Goal: Task Accomplishment & Management: Use online tool/utility

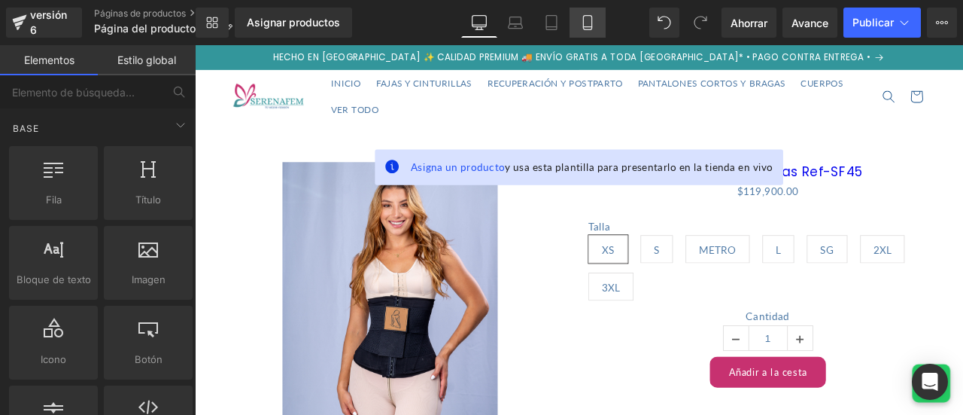
click at [581, 25] on icon at bounding box center [587, 22] width 15 height 15
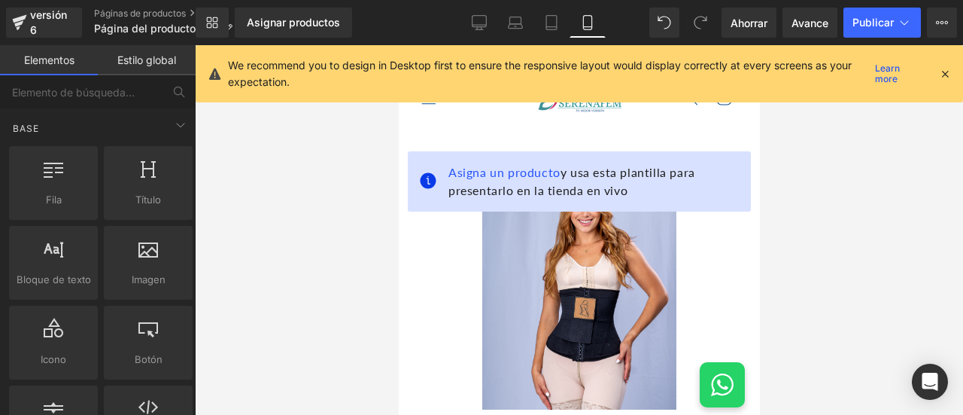
scroll to position [76, 0]
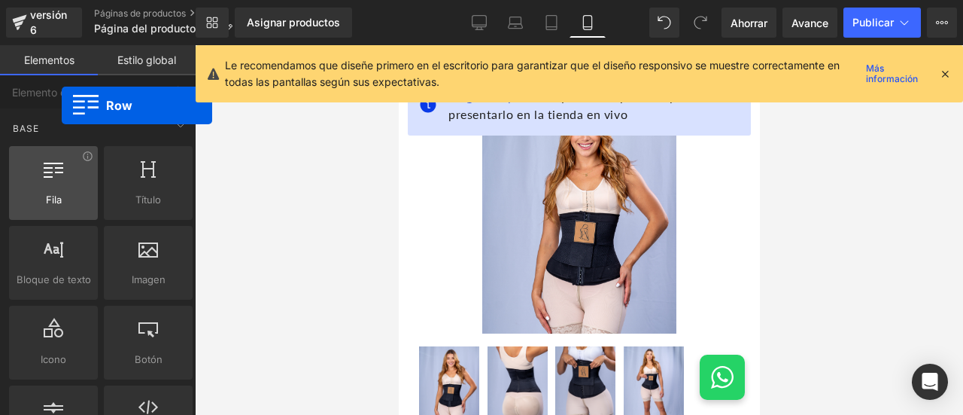
click at [62, 181] on div at bounding box center [54, 175] width 80 height 34
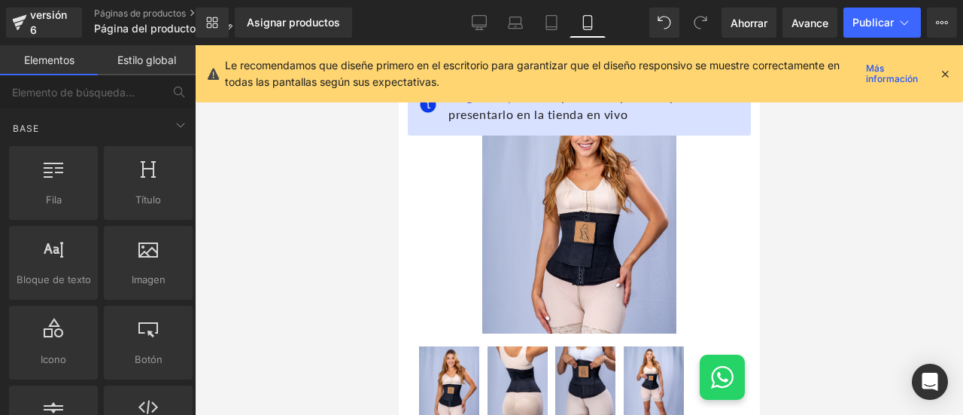
click at [947, 74] on icon at bounding box center [946, 74] width 14 height 14
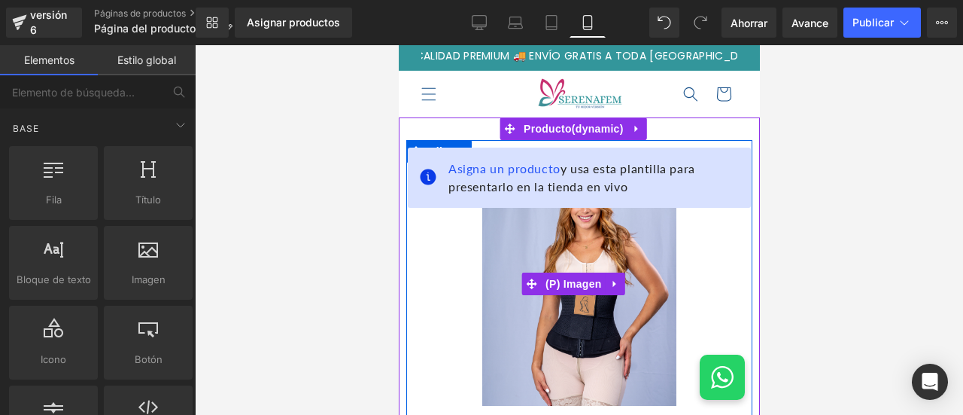
scroll to position [0, 0]
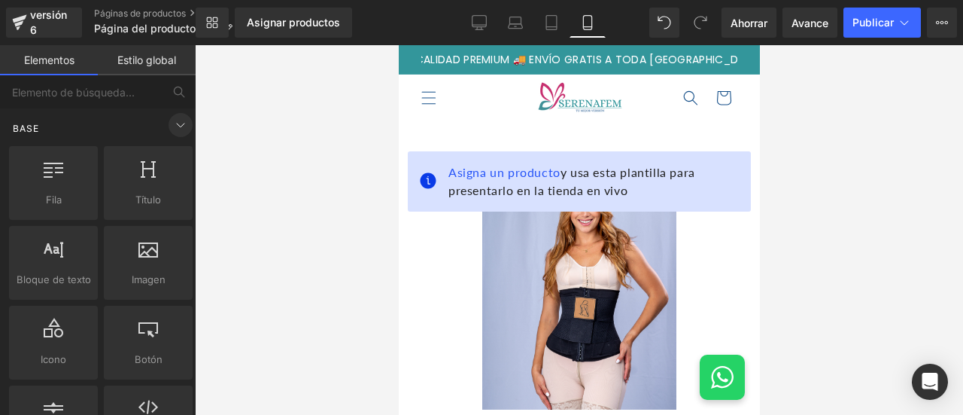
click at [179, 120] on icon at bounding box center [181, 125] width 18 height 18
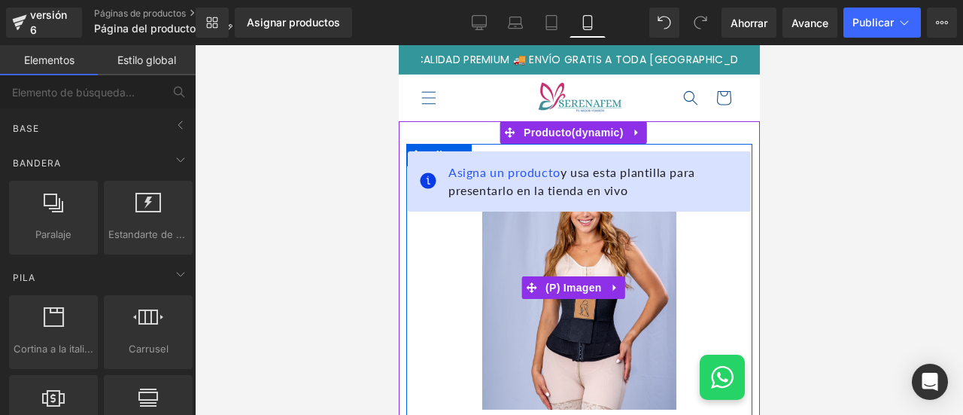
click at [678, 263] on div "Venta de liquidación" at bounding box center [579, 287] width 324 height 243
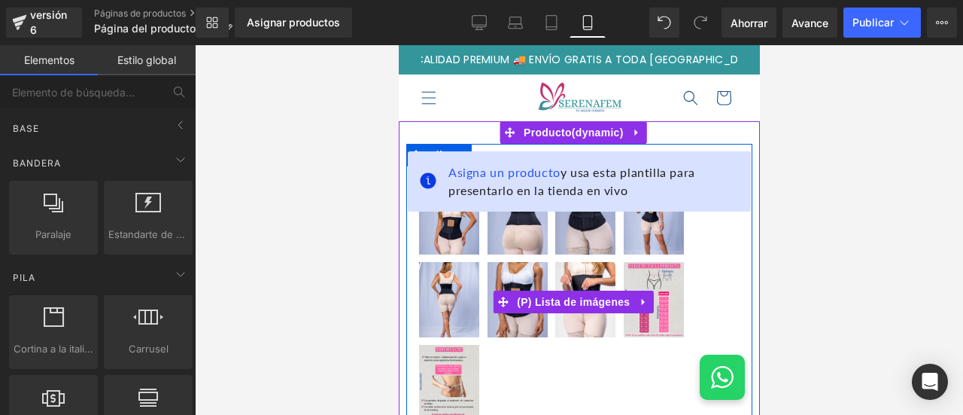
click at [707, 239] on div at bounding box center [579, 302] width 324 height 248
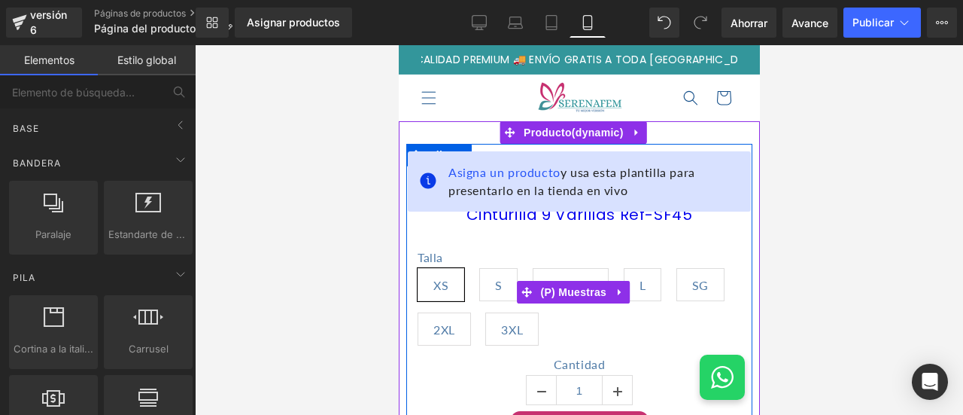
click at [707, 239] on div "Talla XS S METRO L SG 2XL 3XL" at bounding box center [579, 291] width 324 height 129
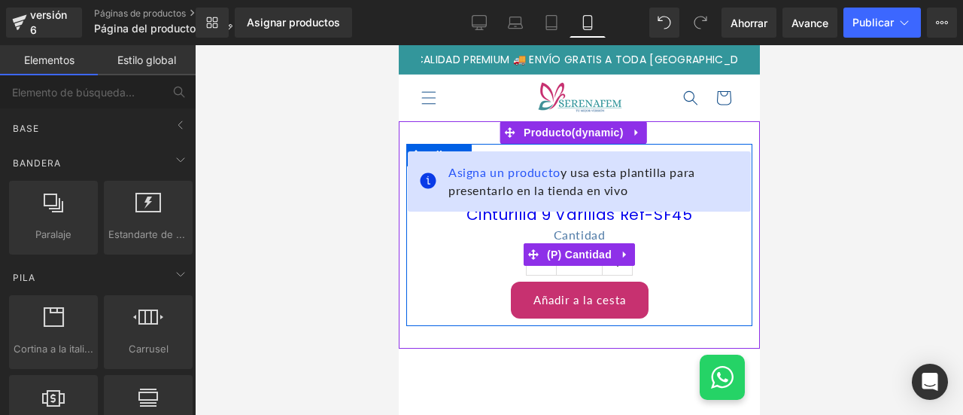
click at [707, 239] on label "Cantidad" at bounding box center [579, 236] width 324 height 18
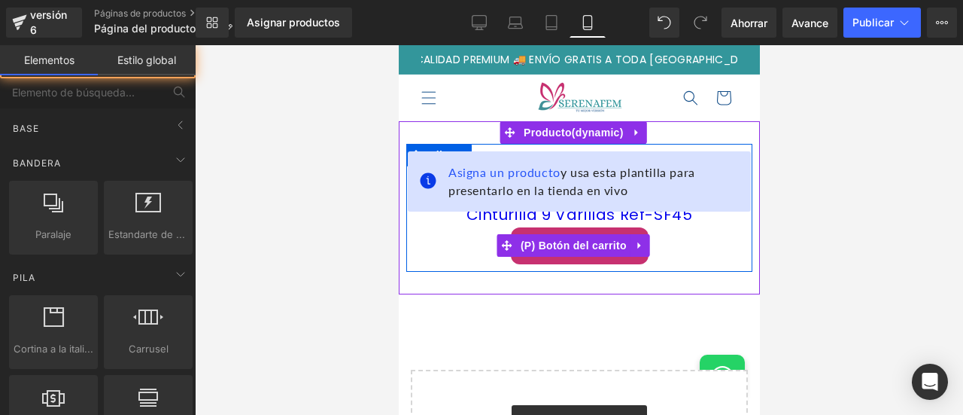
click at [707, 239] on div "Añadir a la cesta" at bounding box center [579, 245] width 324 height 37
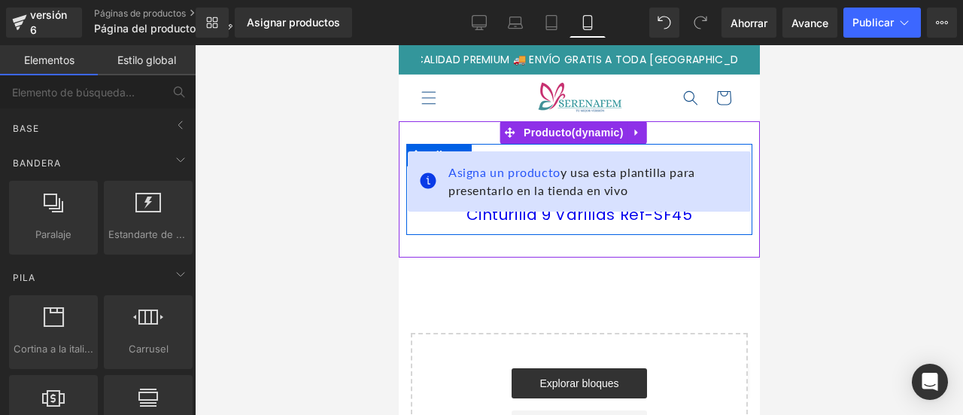
click at [707, 239] on div "Asigna un producto y usa esta plantilla para presentarlo en la tienda en vivo C…" at bounding box center [578, 189] width 361 height 136
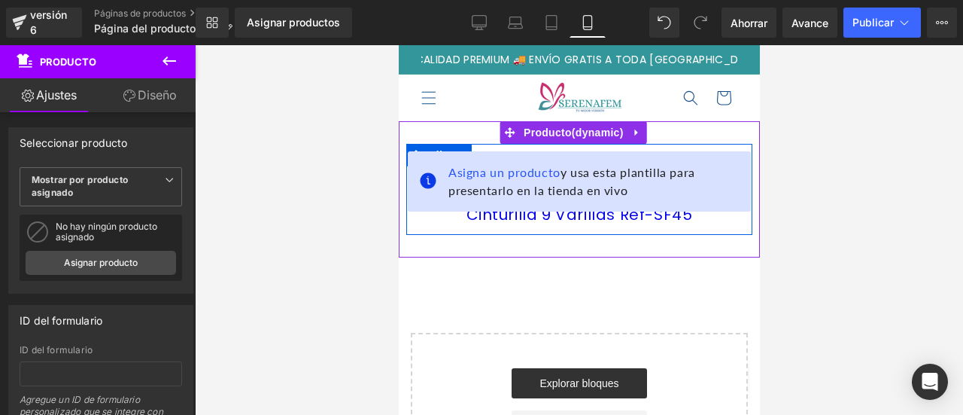
click at [721, 231] on div at bounding box center [579, 233] width 346 height 4
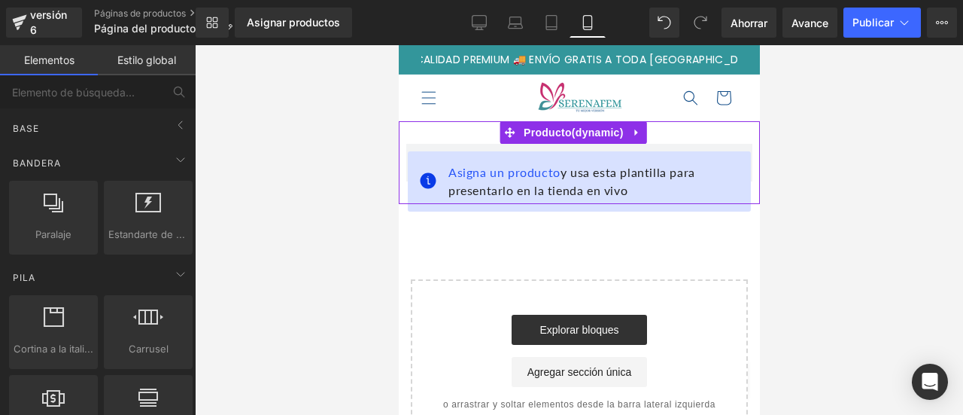
click at [723, 169] on span "Asigna un producto y usa esta plantilla para presentarlo en la tienda en vivo" at bounding box center [593, 181] width 291 height 36
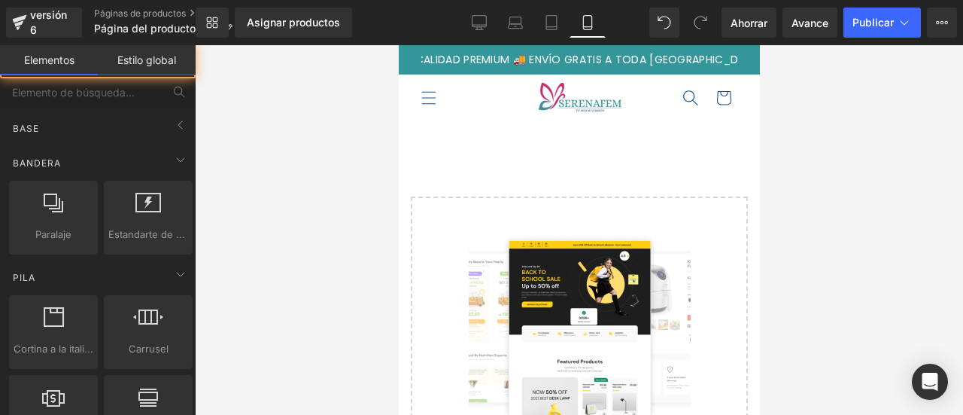
click at [674, 85] on span "Búsqueda" at bounding box center [690, 97] width 33 height 33
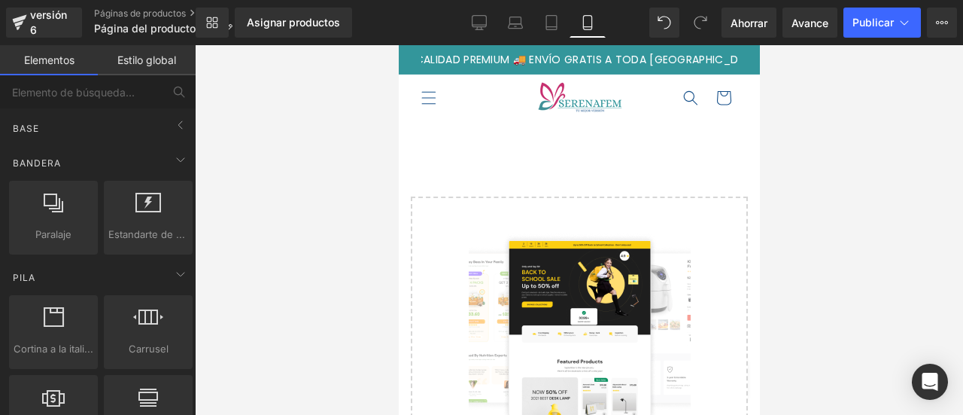
click at [742, 65] on div "HECHO EN [GEOGRAPHIC_DATA] ✨ CALIDAD PREMIUM 🚚 ENVÍO GRATIS A TODA [GEOGRAPHIC_…" at bounding box center [578, 59] width 361 height 29
click at [541, 157] on div "Seleccione su diseño" at bounding box center [578, 325] width 361 height 409
click at [503, 104] on header "INICIO FAJAS Y CINTURILLAS RECUPERACIÓN Y POSTPARTO PANTALONES CORTOS Y [GEOGRA…" at bounding box center [578, 98] width 361 height 47
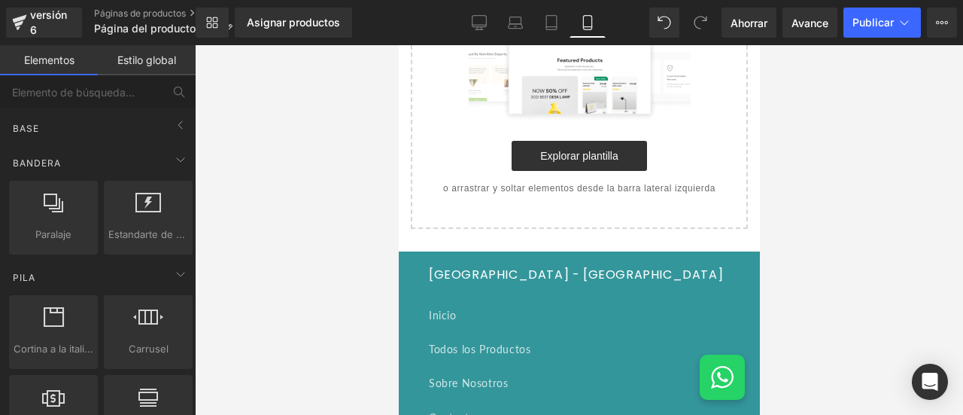
scroll to position [452, 0]
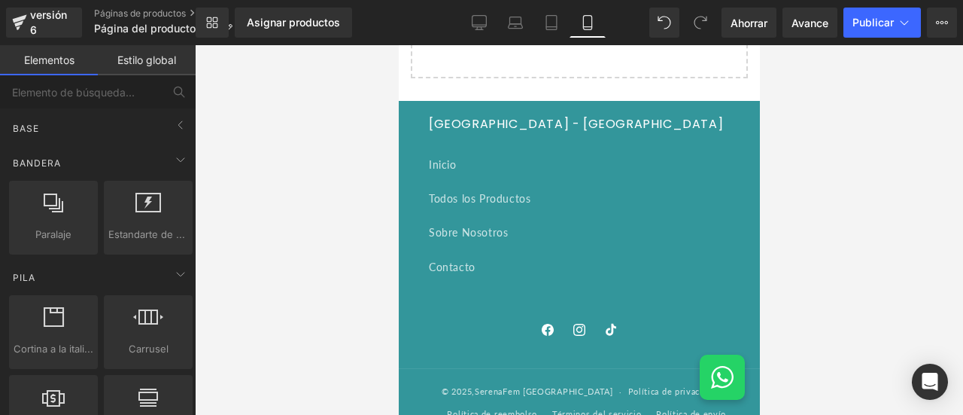
click at [613, 234] on link "Sobre Nosotros" at bounding box center [578, 232] width 301 height 34
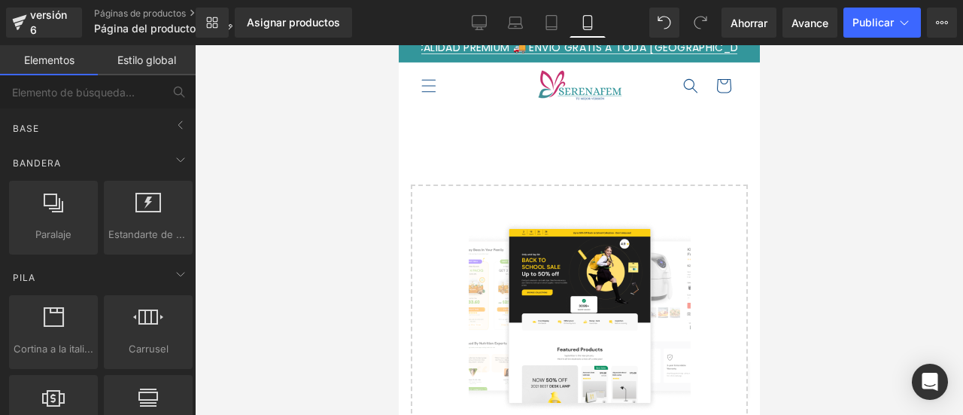
scroll to position [0, 0]
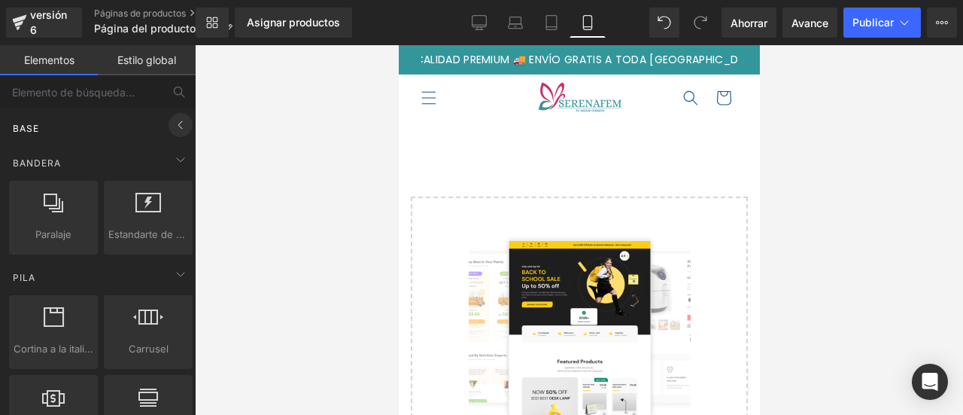
click at [178, 130] on icon at bounding box center [181, 125] width 18 height 18
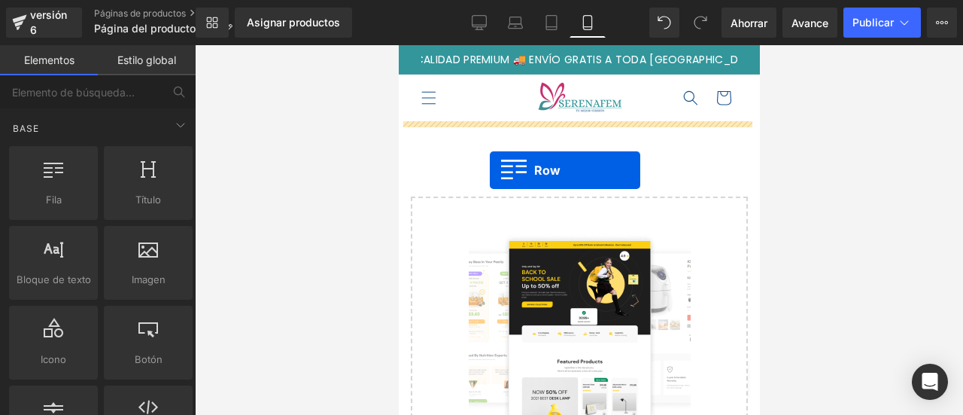
drag, startPoint x: 434, startPoint y: 225, endPoint x: 489, endPoint y: 170, distance: 78.2
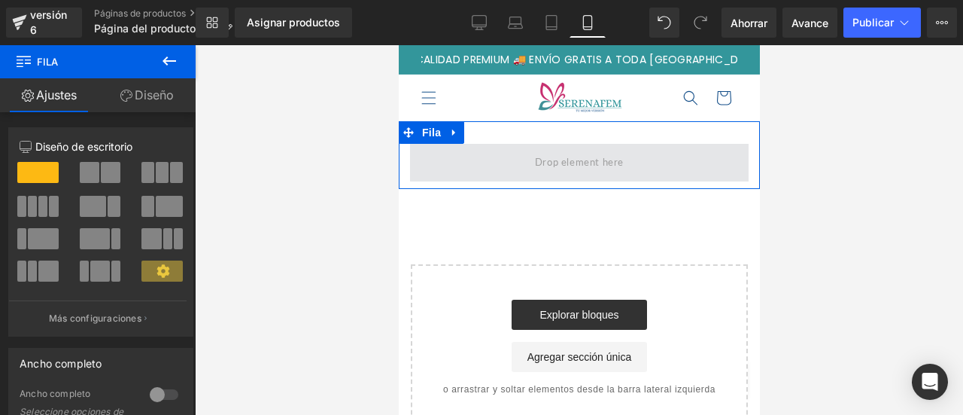
click at [489, 161] on span at bounding box center [578, 163] width 339 height 38
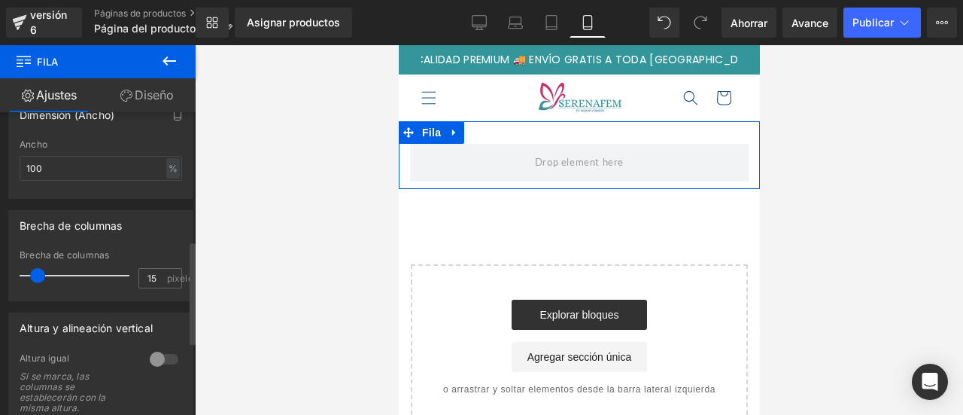
scroll to position [376, 0]
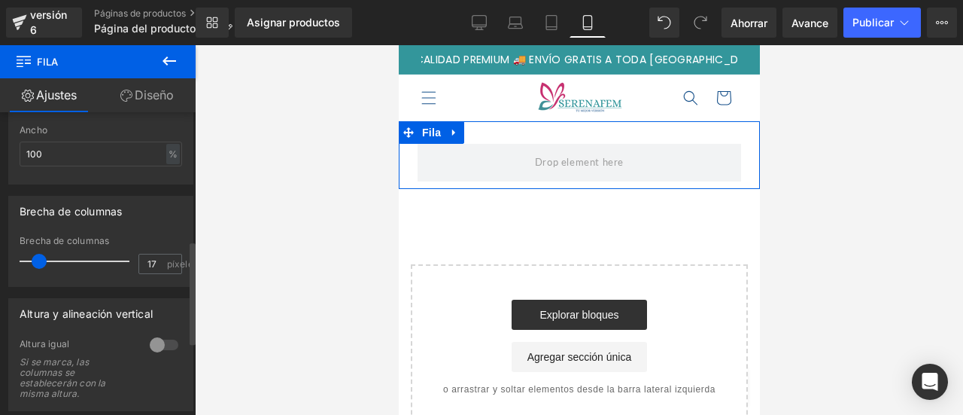
type input "15"
drag, startPoint x: 37, startPoint y: 262, endPoint x: 37, endPoint y: 273, distance: 11.3
click at [37, 273] on div at bounding box center [78, 261] width 102 height 30
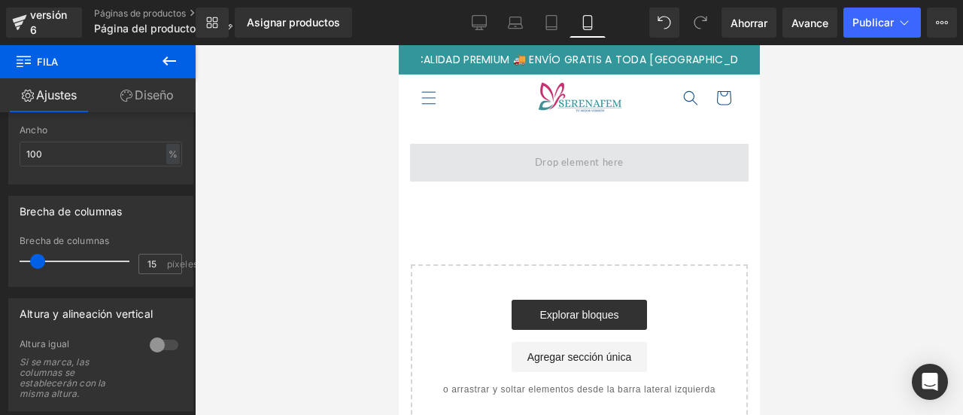
click at [503, 168] on span at bounding box center [578, 163] width 339 height 38
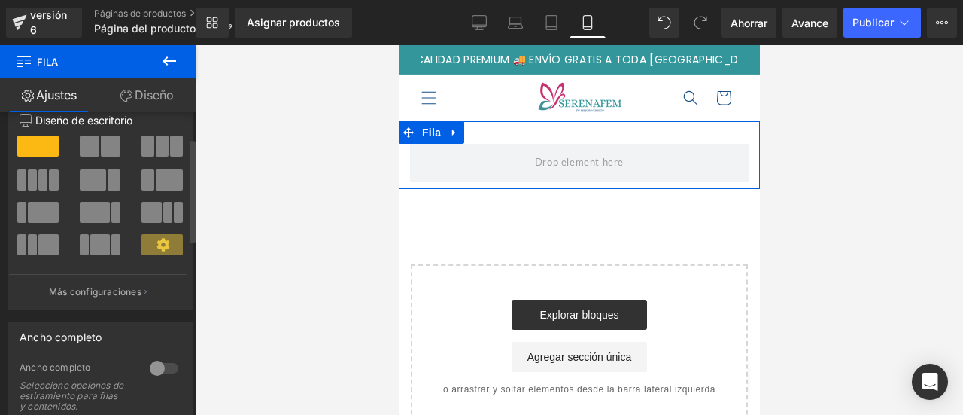
scroll to position [0, 0]
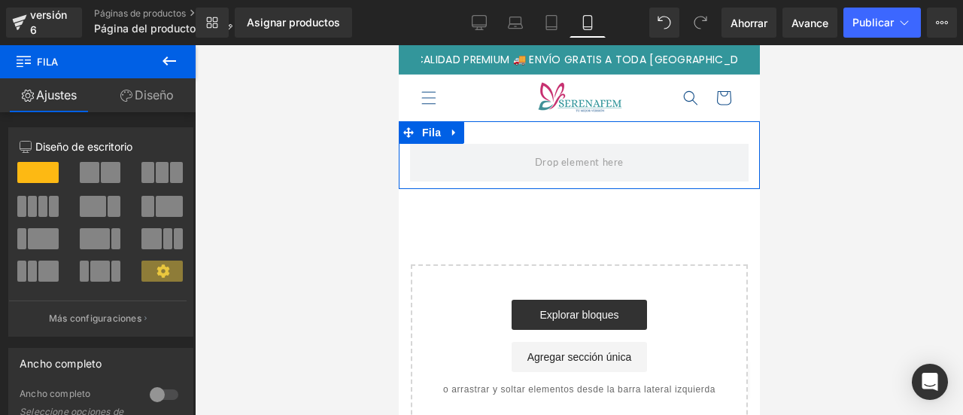
click at [151, 90] on font "Diseño" at bounding box center [154, 94] width 39 height 15
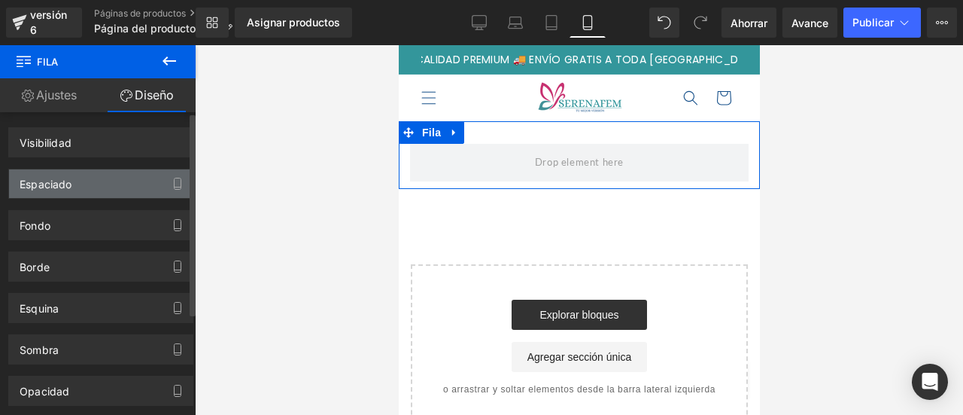
click at [132, 189] on div "Espaciado" at bounding box center [101, 183] width 184 height 29
click at [172, 184] on icon "button" at bounding box center [178, 184] width 12 height 12
click at [72, 187] on div "Espaciado" at bounding box center [101, 183] width 184 height 29
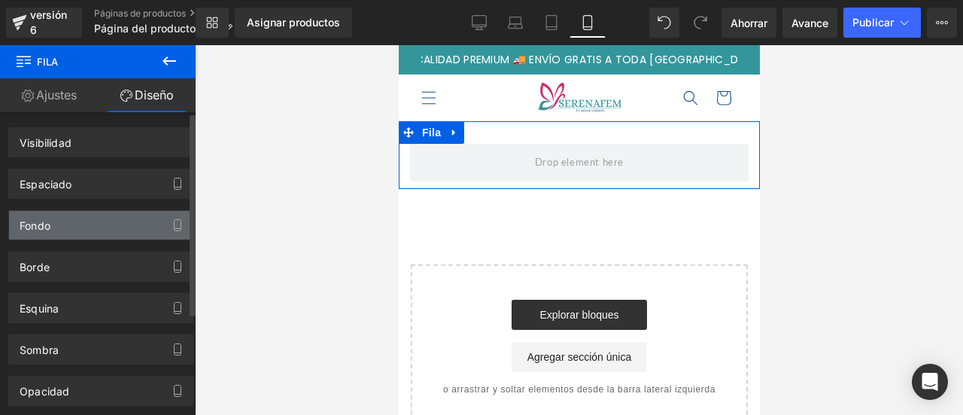
click at [90, 224] on div "Fondo" at bounding box center [101, 225] width 184 height 29
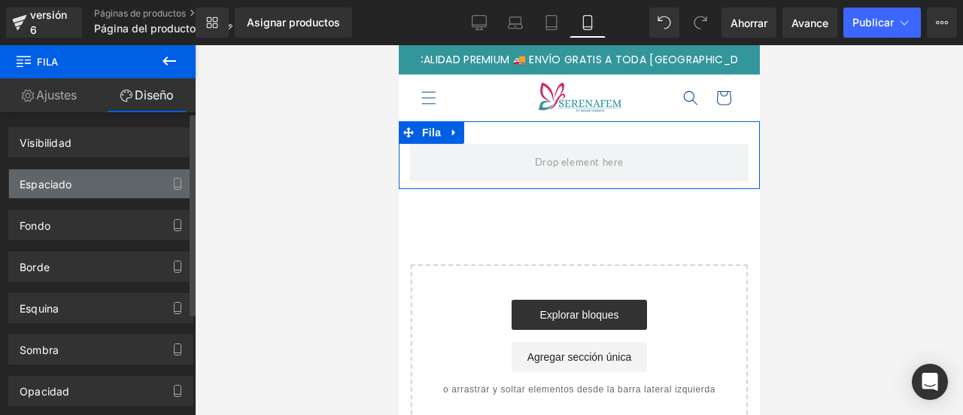
click at [97, 178] on div "Espaciado" at bounding box center [101, 183] width 184 height 29
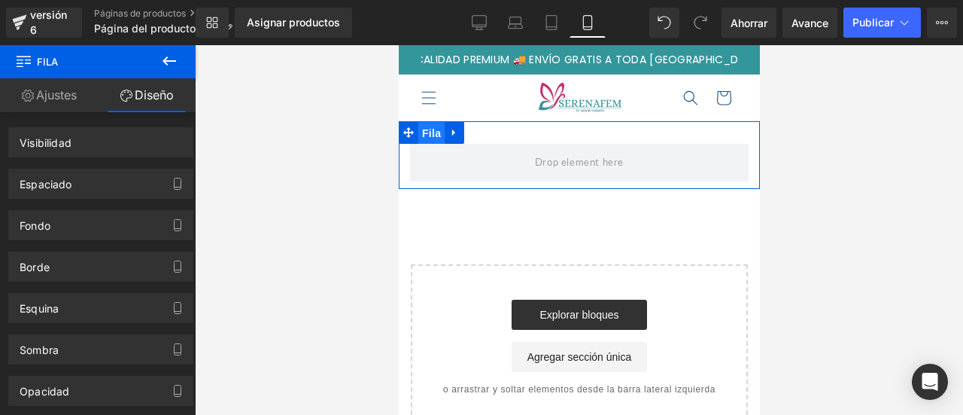
click at [425, 140] on font "Fila" at bounding box center [430, 133] width 19 height 23
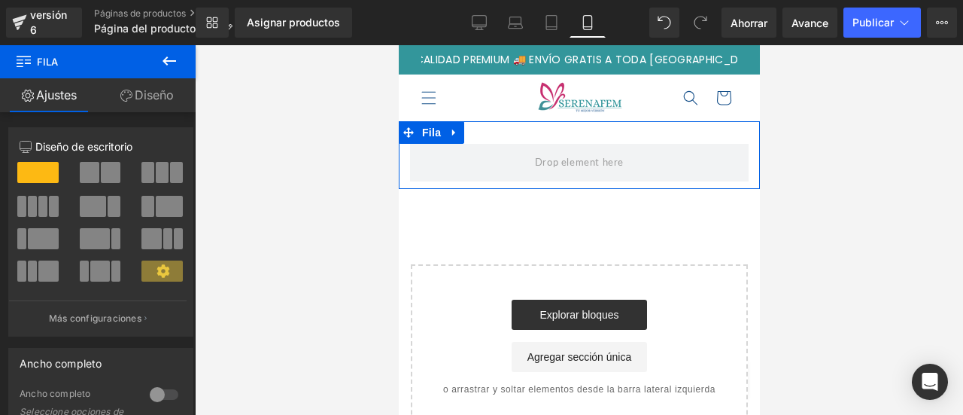
click at [498, 135] on div "Fila" at bounding box center [578, 155] width 361 height 68
click at [152, 99] on font "Diseño" at bounding box center [154, 94] width 39 height 15
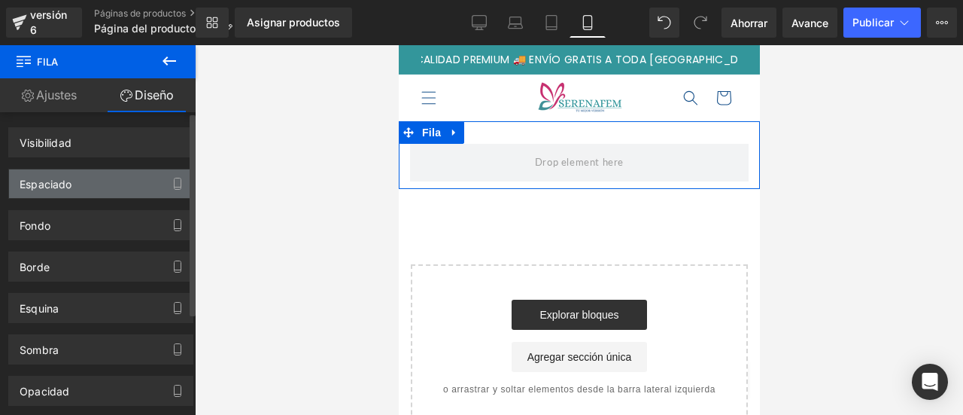
click at [138, 171] on div "Espaciado" at bounding box center [101, 183] width 184 height 29
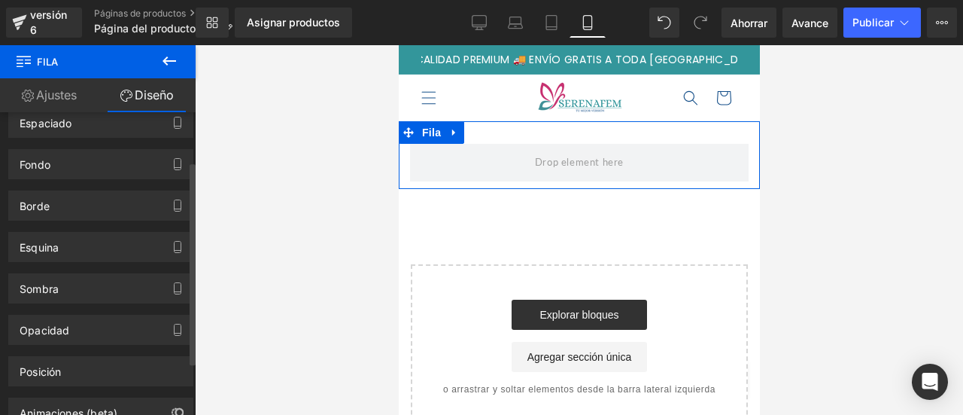
scroll to position [75, 0]
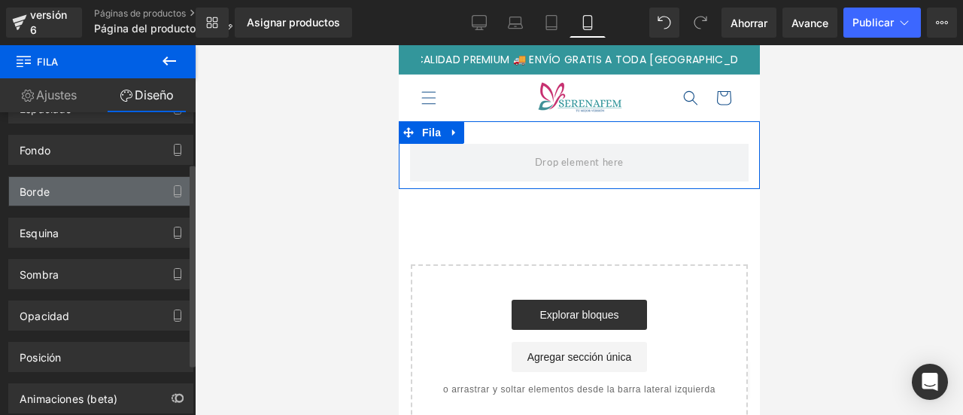
click at [101, 191] on div "Borde" at bounding box center [101, 191] width 184 height 29
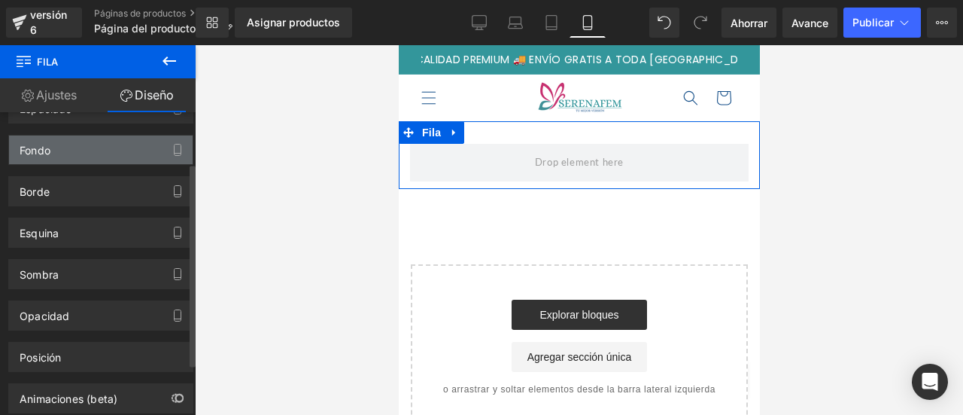
click at [99, 161] on div "Fondo" at bounding box center [101, 149] width 184 height 29
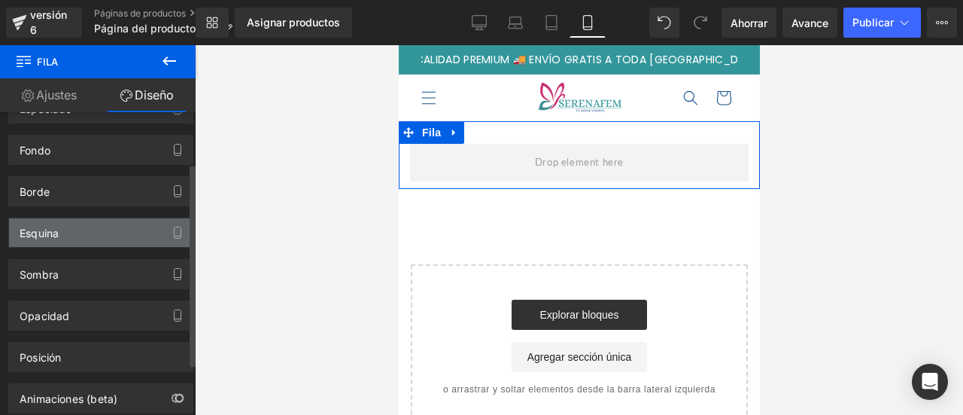
click at [103, 230] on div "Esquina" at bounding box center [101, 232] width 184 height 29
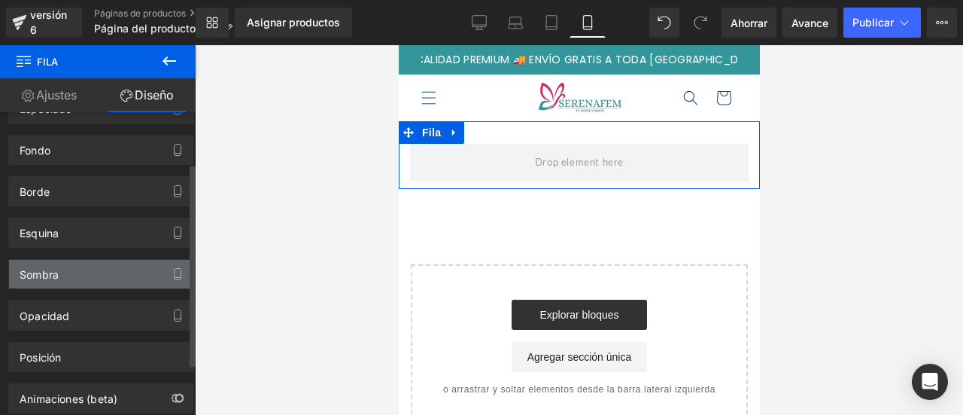
click at [107, 267] on div "Sombra" at bounding box center [101, 274] width 184 height 29
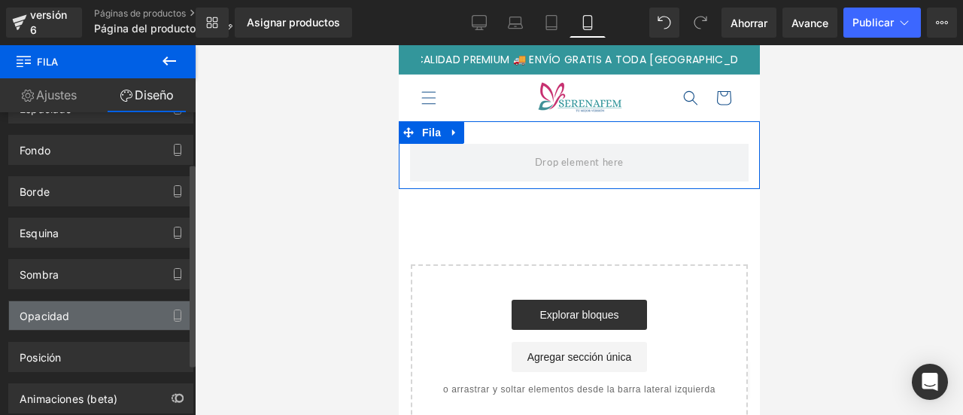
click at [105, 301] on div "Opacidad" at bounding box center [101, 315] width 184 height 29
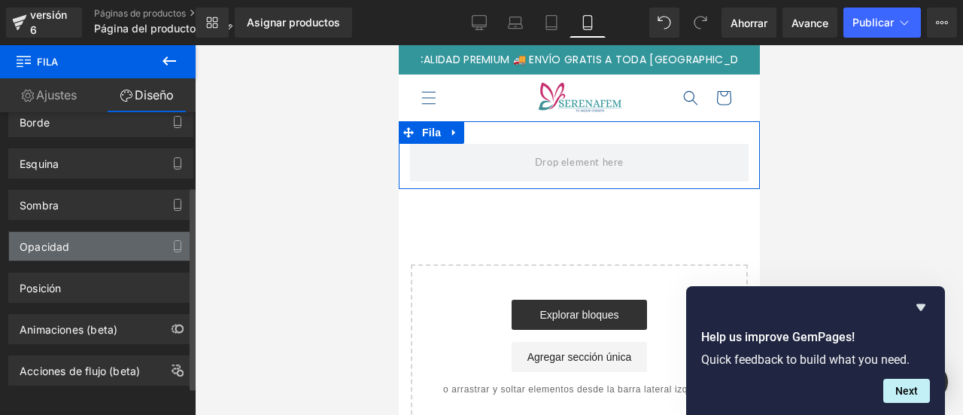
scroll to position [152, 0]
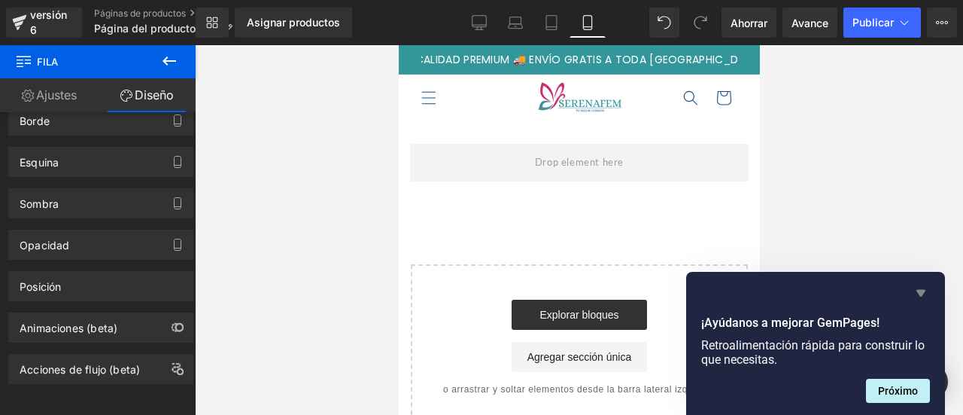
click at [921, 290] on icon "Ocultar encuesta" at bounding box center [921, 293] width 9 height 7
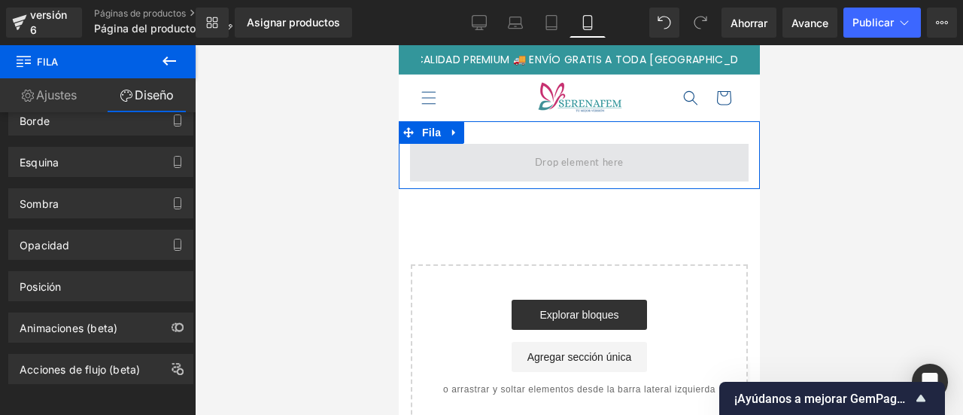
click at [424, 145] on span at bounding box center [578, 163] width 339 height 38
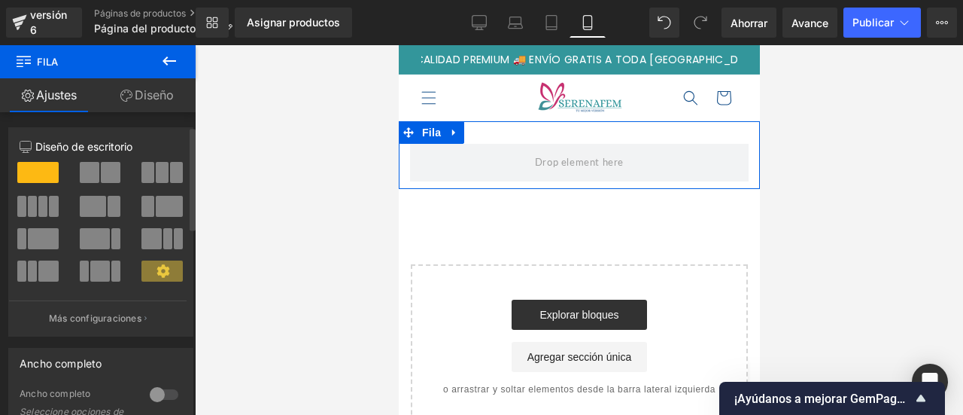
scroll to position [75, 0]
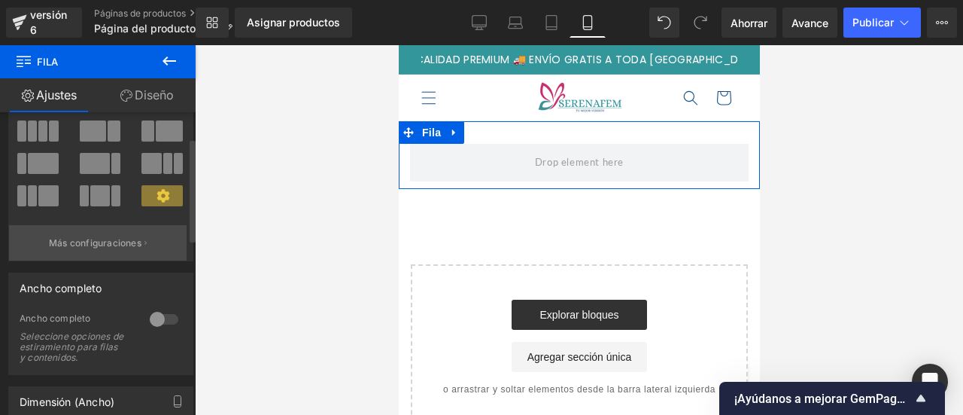
click at [134, 245] on font "Más configuraciones" at bounding box center [95, 242] width 93 height 11
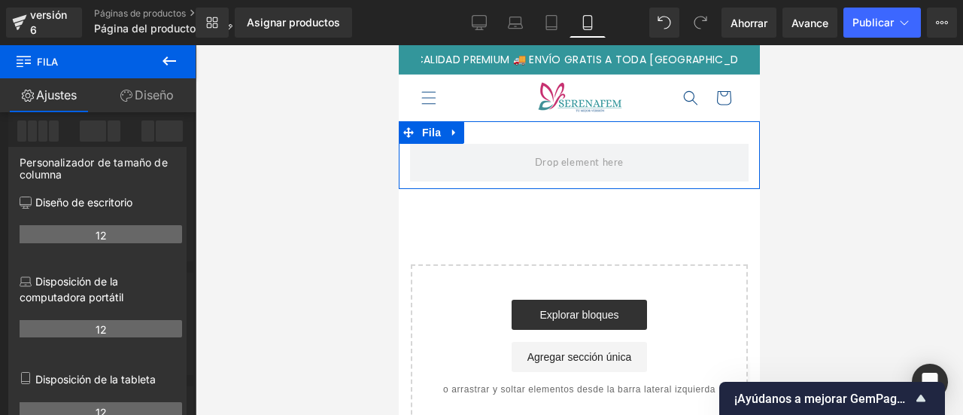
click at [143, 106] on link "Diseño" at bounding box center [147, 95] width 98 height 34
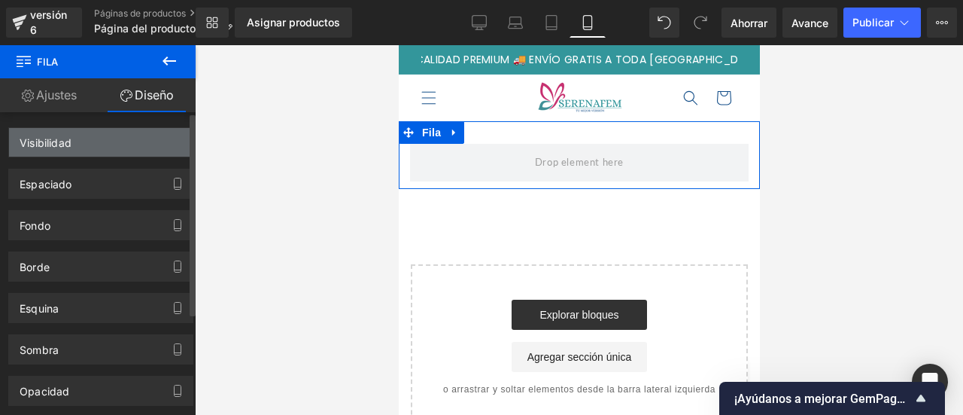
click at [93, 148] on div "Visibilidad" at bounding box center [101, 142] width 184 height 29
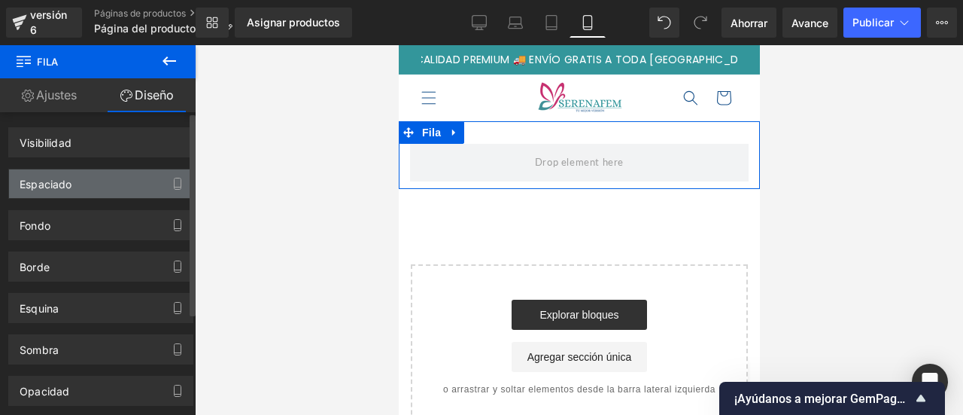
click at [93, 175] on div "Espaciado" at bounding box center [101, 183] width 184 height 29
click at [172, 180] on icon "button" at bounding box center [178, 184] width 12 height 12
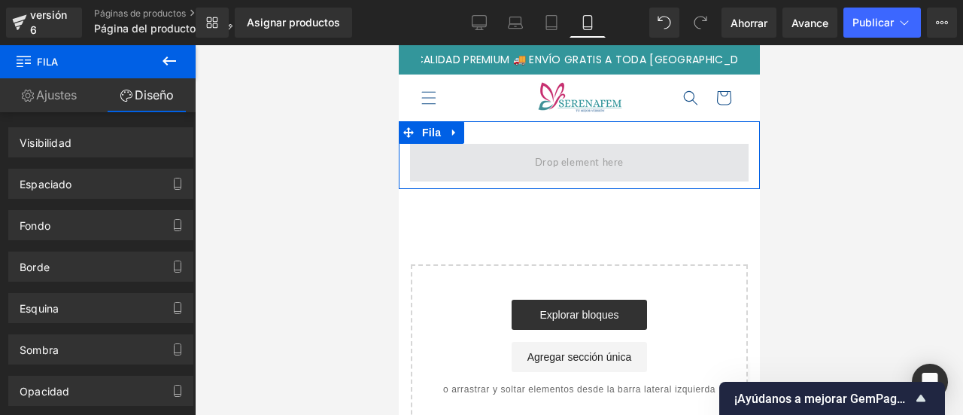
click at [652, 166] on span at bounding box center [578, 163] width 339 height 38
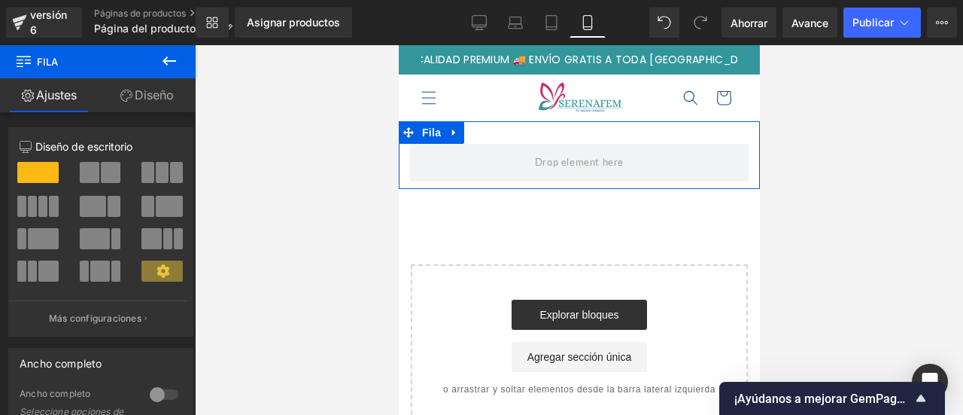
click at [142, 86] on link "Diseño" at bounding box center [147, 95] width 98 height 34
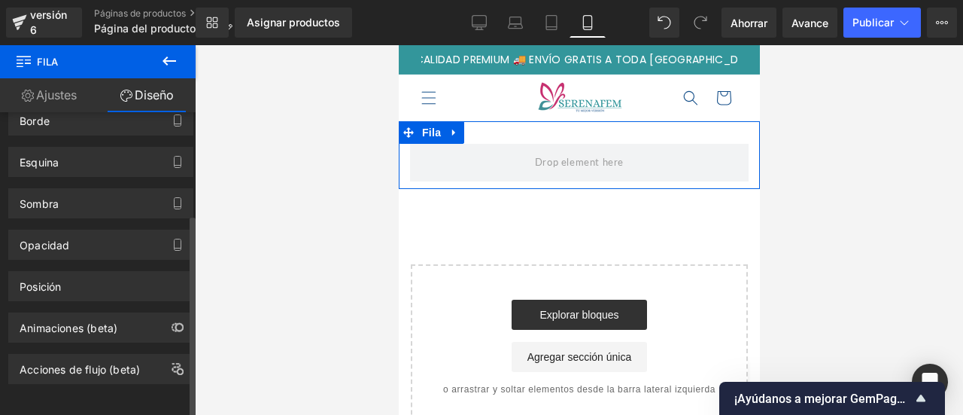
scroll to position [152, 0]
click at [133, 178] on div "Sombra" at bounding box center [101, 197] width 202 height 41
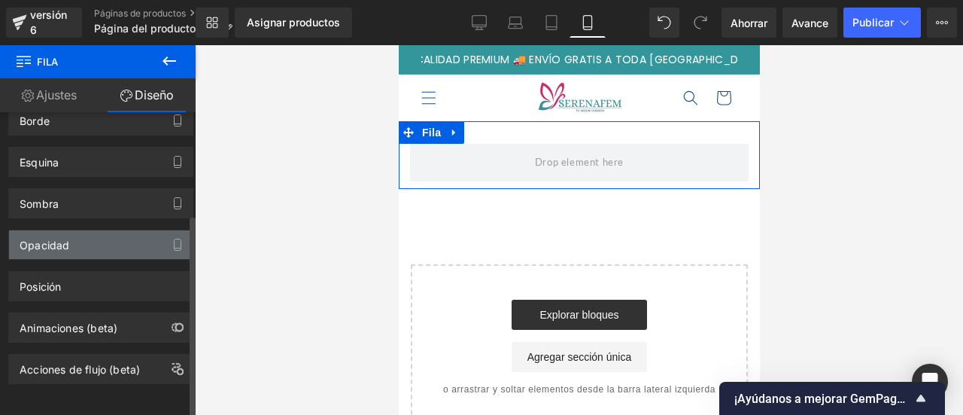
click at [81, 230] on div "Opacidad" at bounding box center [101, 244] width 184 height 29
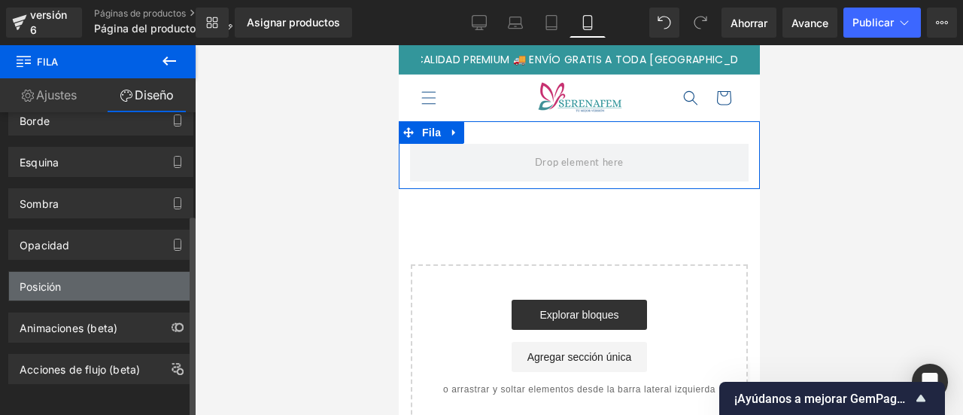
click at [78, 272] on div "Posición" at bounding box center [101, 286] width 184 height 29
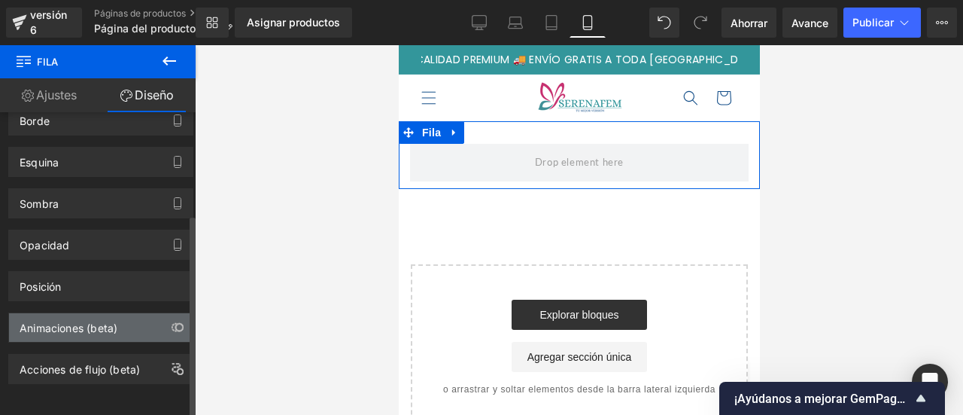
click at [79, 313] on div "Animaciones (beta)" at bounding box center [69, 323] width 98 height 21
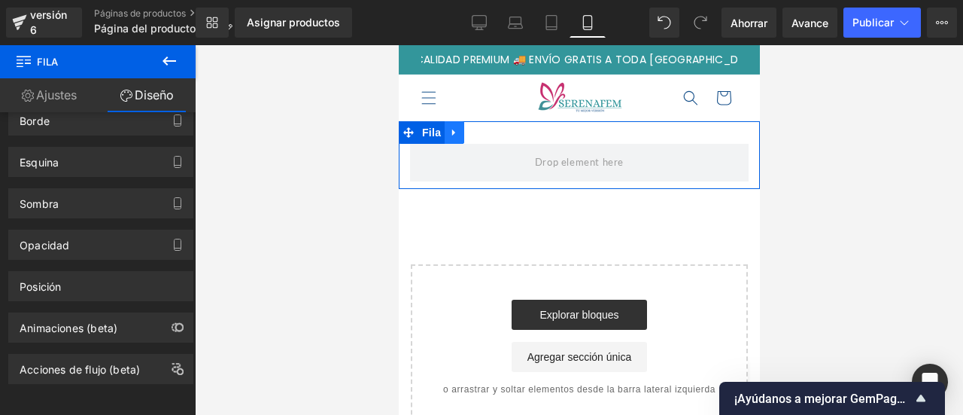
click at [450, 132] on icon at bounding box center [454, 132] width 11 height 11
click at [475, 135] on icon at bounding box center [473, 132] width 11 height 11
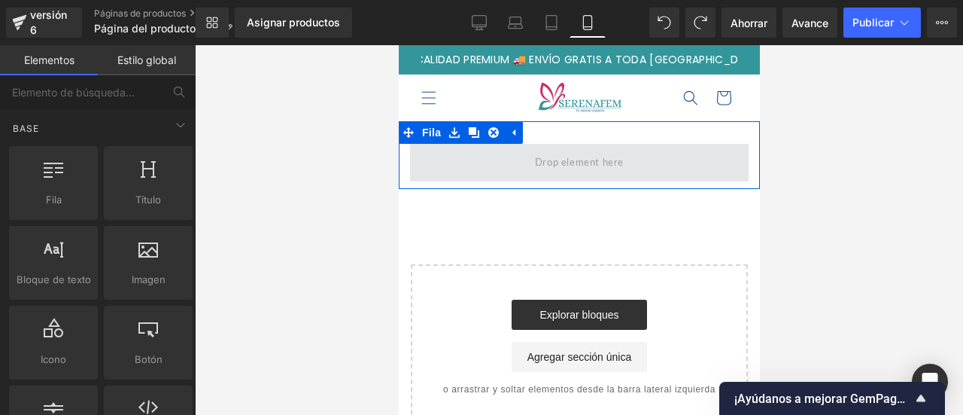
click at [536, 169] on span at bounding box center [578, 162] width 99 height 25
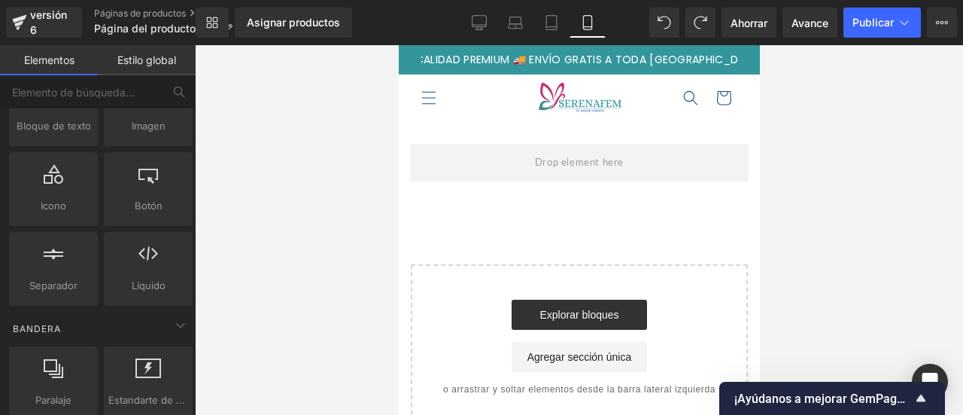
scroll to position [151, 0]
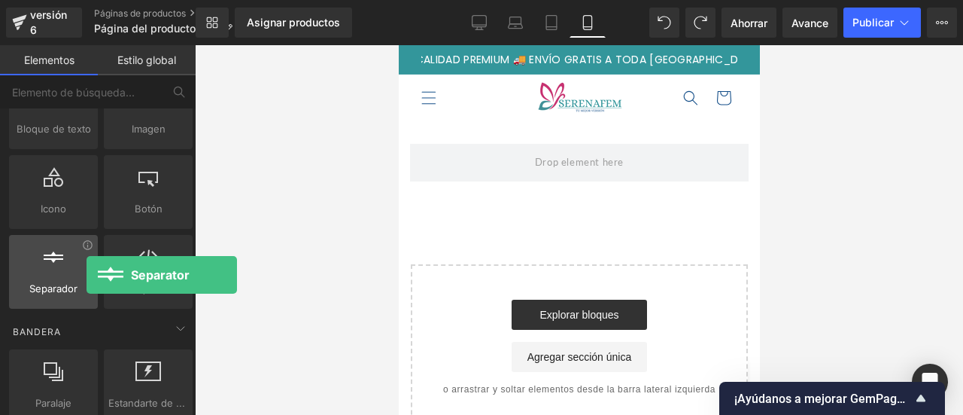
click at [87, 275] on div at bounding box center [54, 264] width 80 height 34
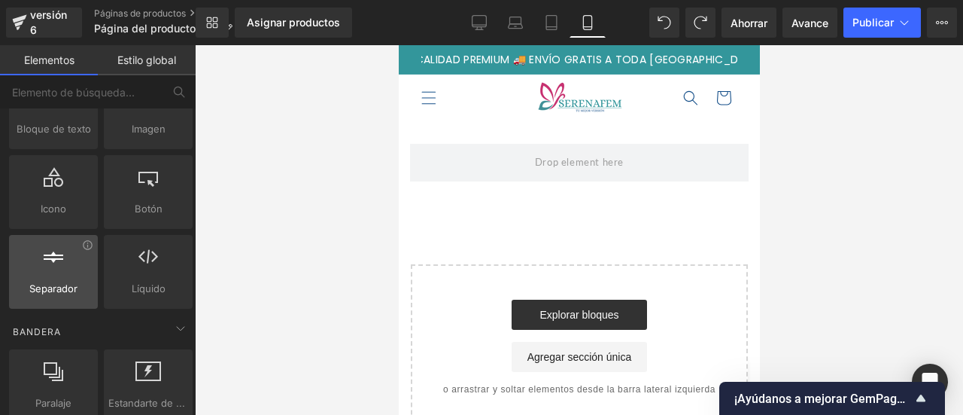
click at [54, 287] on font "Separador" at bounding box center [53, 288] width 48 height 12
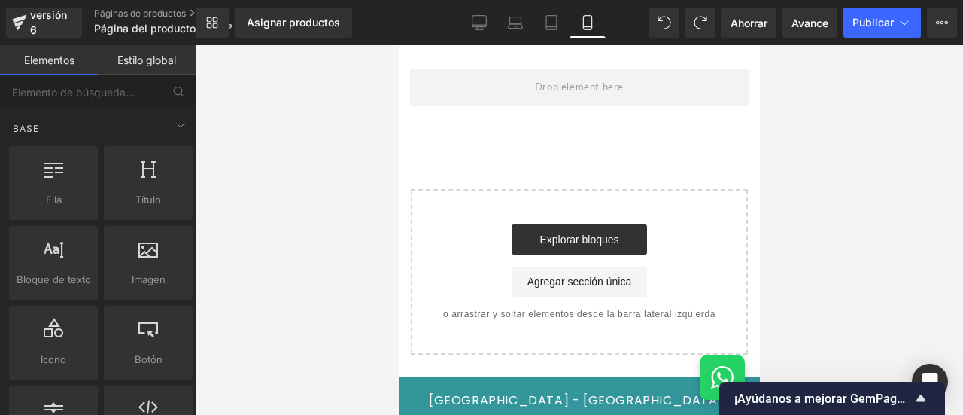
scroll to position [0, 0]
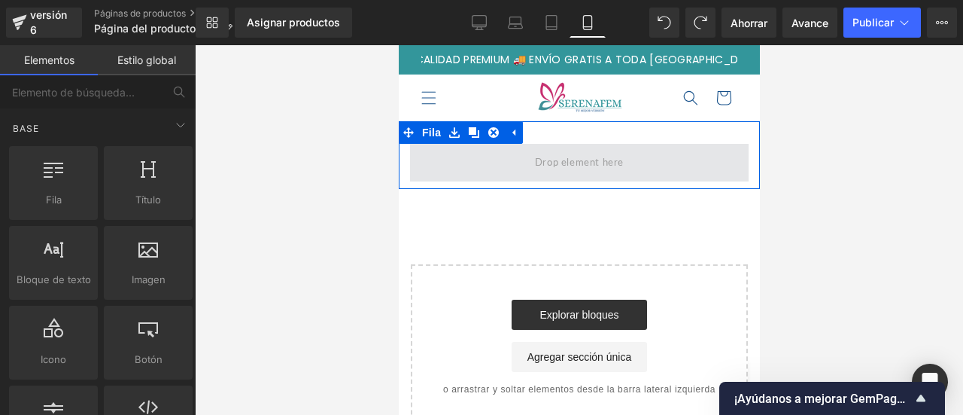
click at [632, 154] on span at bounding box center [578, 163] width 339 height 38
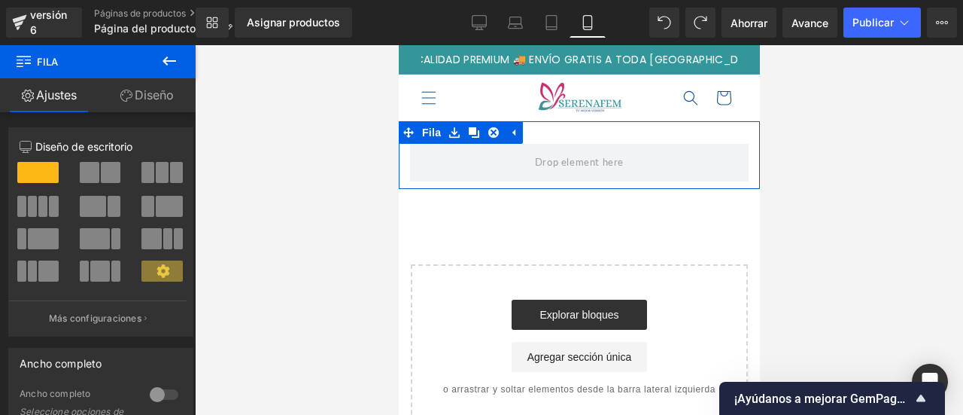
click at [539, 140] on div "Fila" at bounding box center [578, 155] width 361 height 68
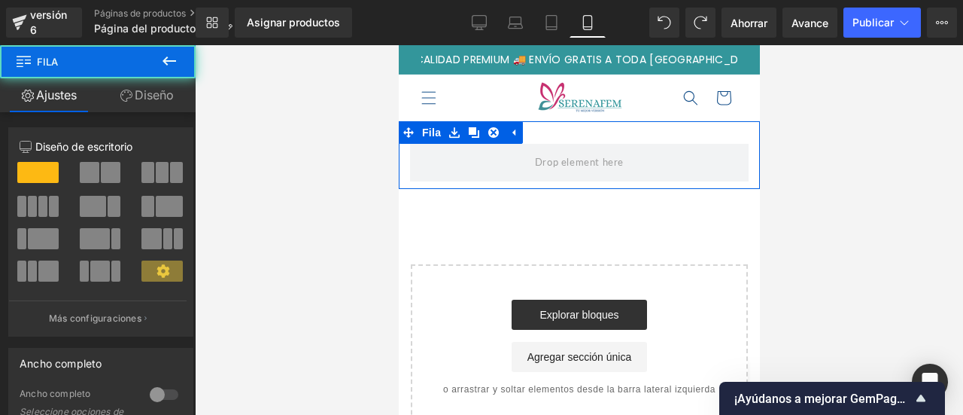
click at [539, 140] on div "Fila" at bounding box center [578, 155] width 361 height 68
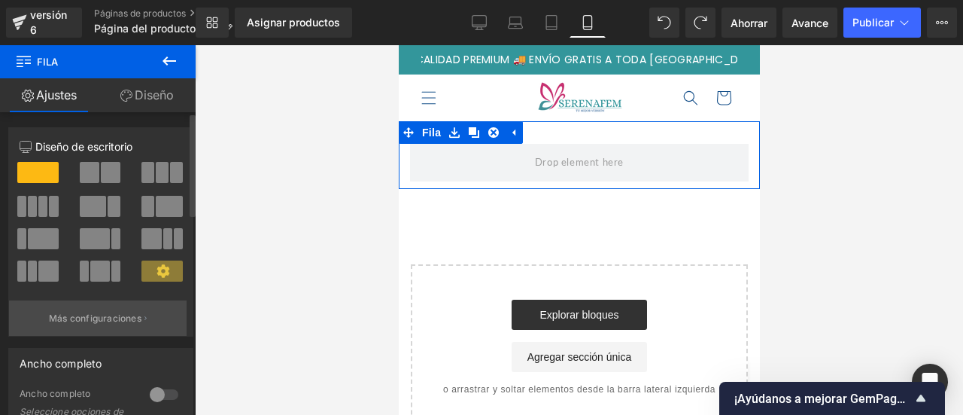
click at [110, 320] on font "Más configuraciones" at bounding box center [95, 317] width 93 height 11
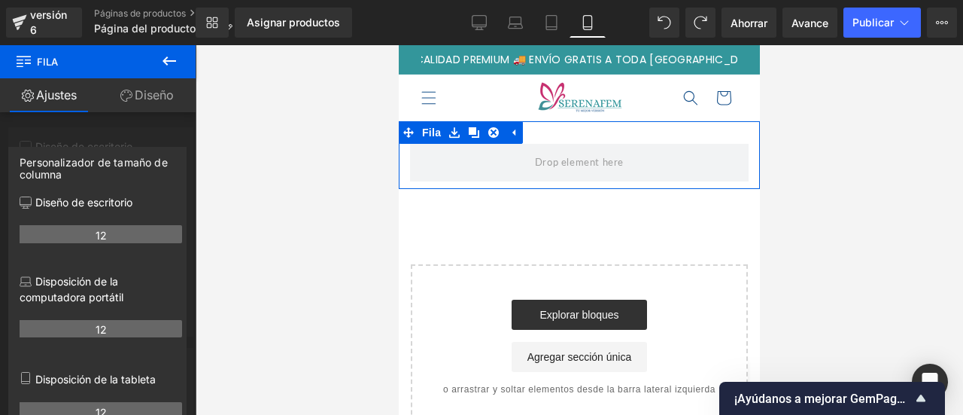
click at [154, 106] on link "Diseño" at bounding box center [147, 95] width 98 height 34
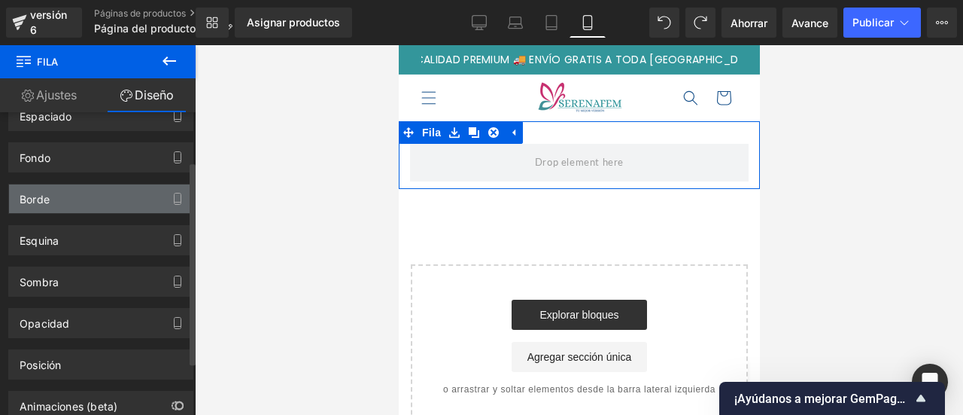
scroll to position [75, 0]
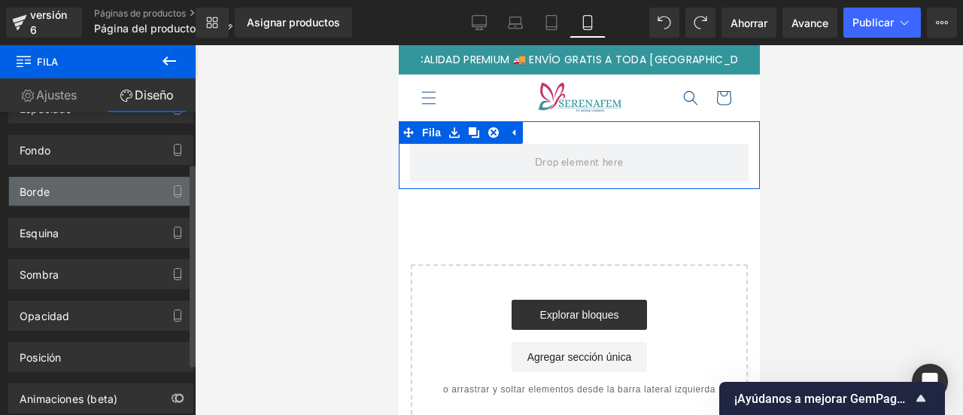
click at [128, 206] on div "Esquina Estilo de esquina Costumbre Radio (px)" at bounding box center [101, 226] width 202 height 41
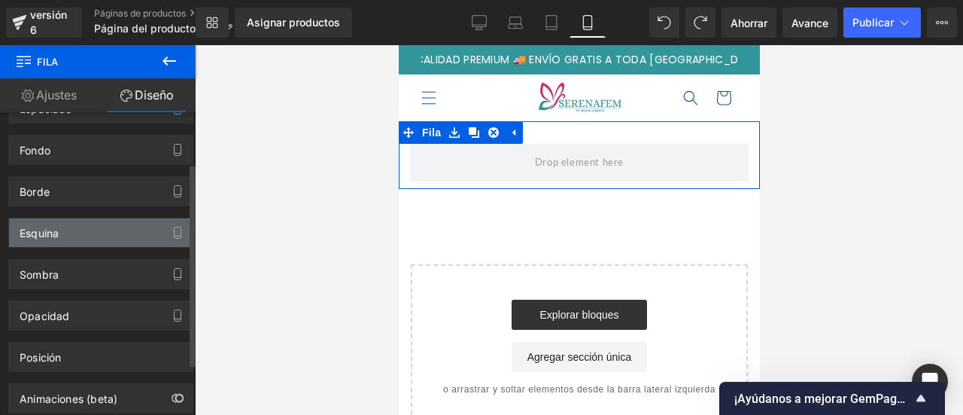
click at [122, 241] on div "Esquina" at bounding box center [101, 232] width 184 height 29
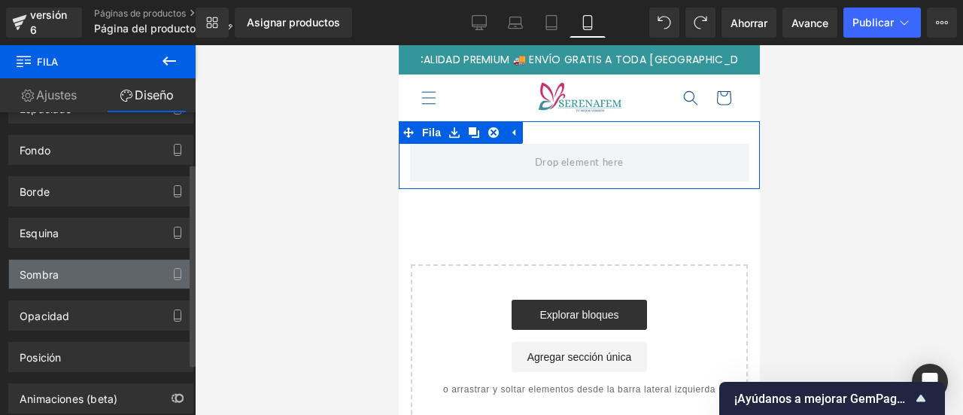
click at [102, 284] on div "Sombra" at bounding box center [101, 274] width 184 height 29
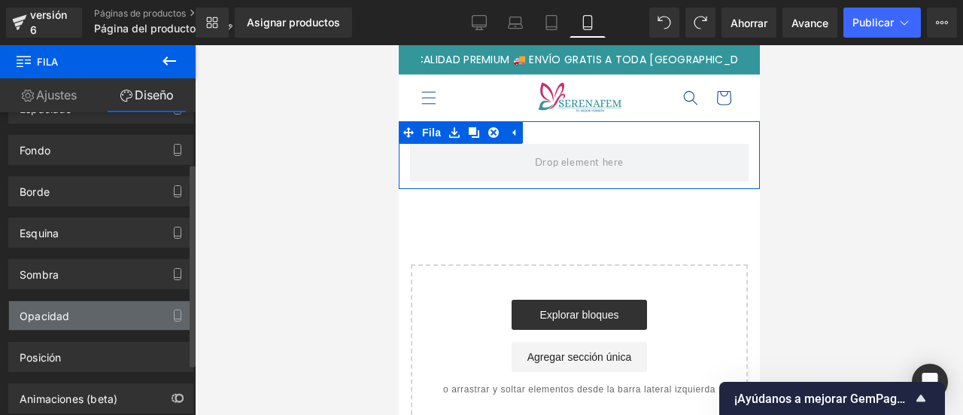
click at [97, 318] on div "Opacidad" at bounding box center [101, 315] width 184 height 29
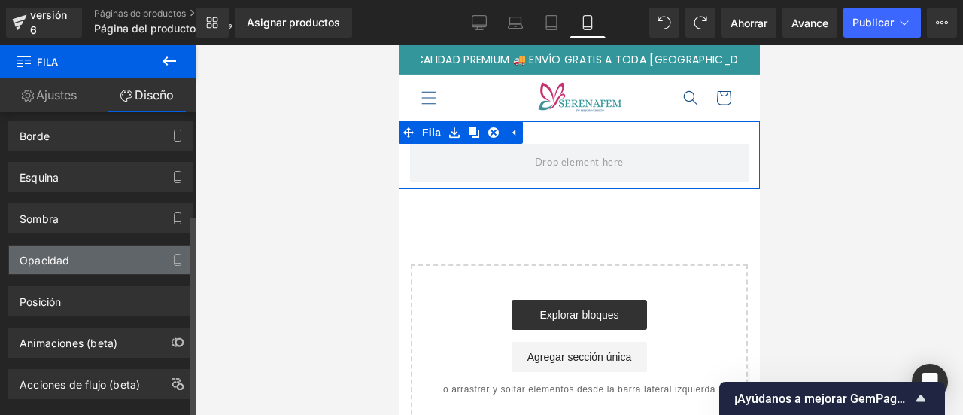
scroll to position [152, 0]
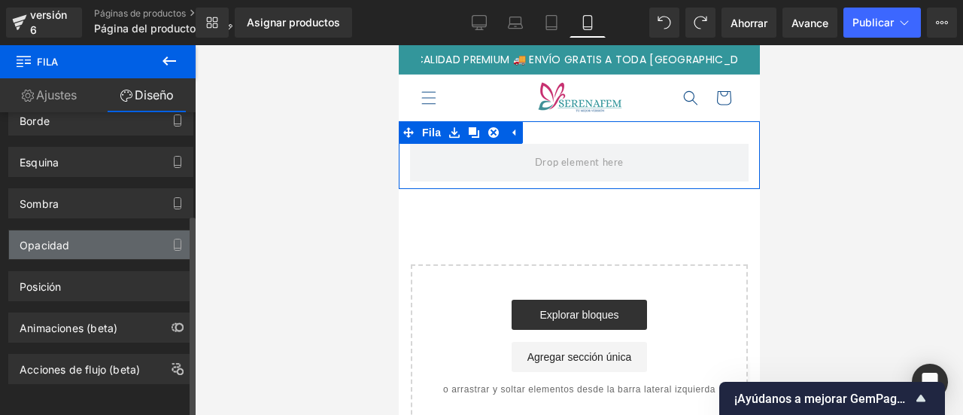
click at [101, 321] on font "Animaciones (beta)" at bounding box center [69, 327] width 98 height 13
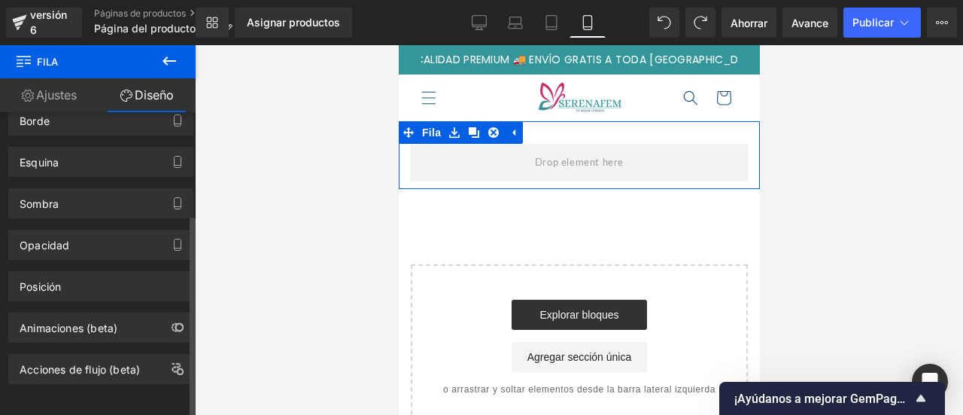
click at [101, 342] on div "Acciones de flujo (beta)" at bounding box center [101, 362] width 202 height 41
click at [146, 361] on div "Acciones de flujo (beta)" at bounding box center [101, 368] width 184 height 29
click at [175, 323] on icon "button" at bounding box center [179, 327] width 8 height 8
click at [175, 363] on icon "button" at bounding box center [178, 369] width 12 height 12
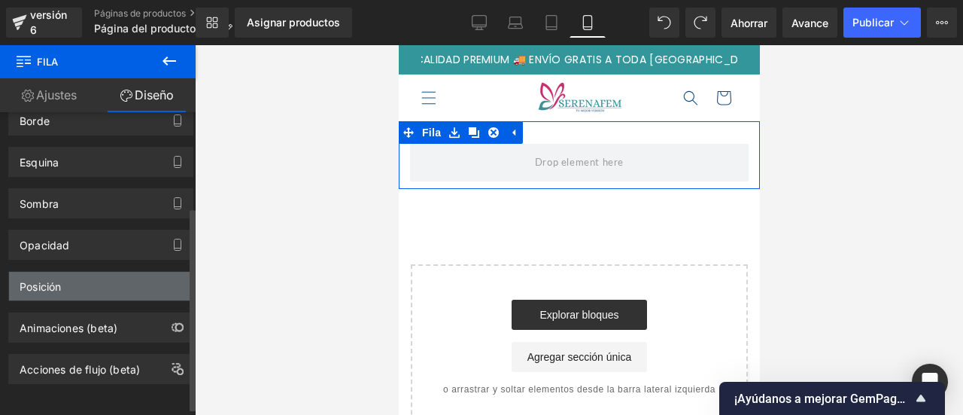
scroll to position [0, 0]
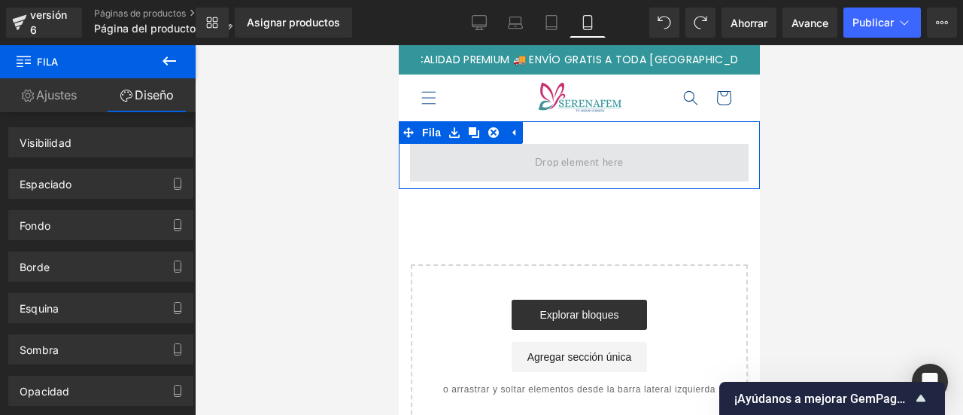
click at [558, 153] on div "Fila" at bounding box center [578, 155] width 361 height 68
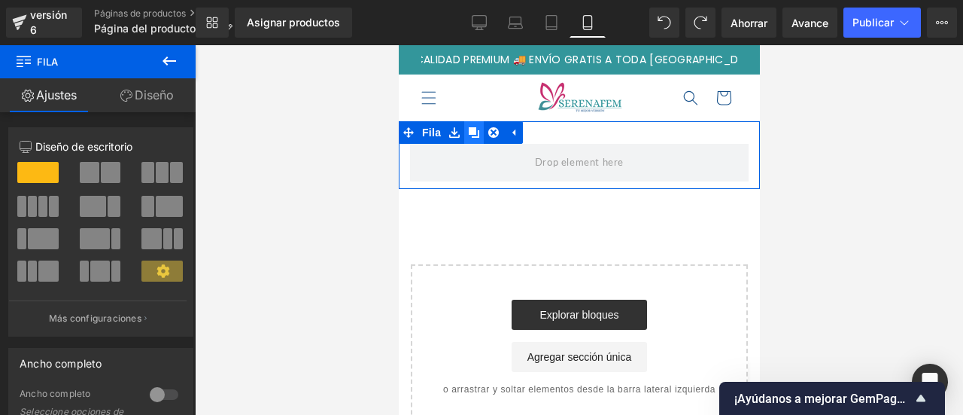
click at [468, 132] on icon at bounding box center [473, 132] width 11 height 11
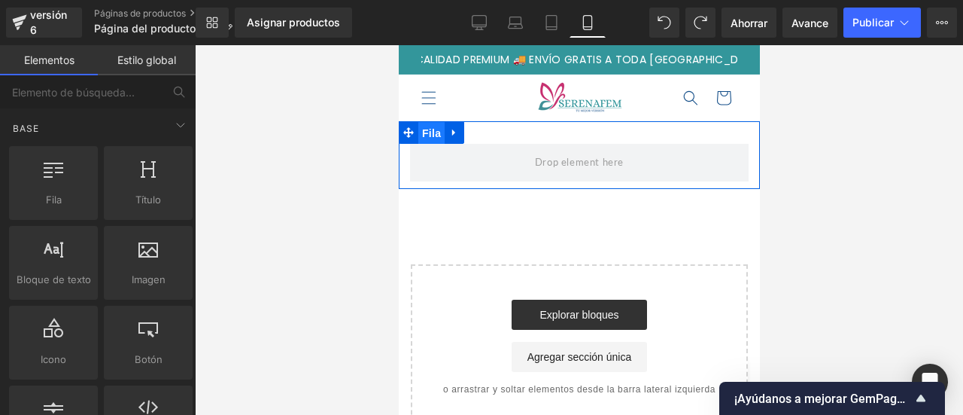
click at [437, 132] on font "Fila" at bounding box center [430, 133] width 19 height 12
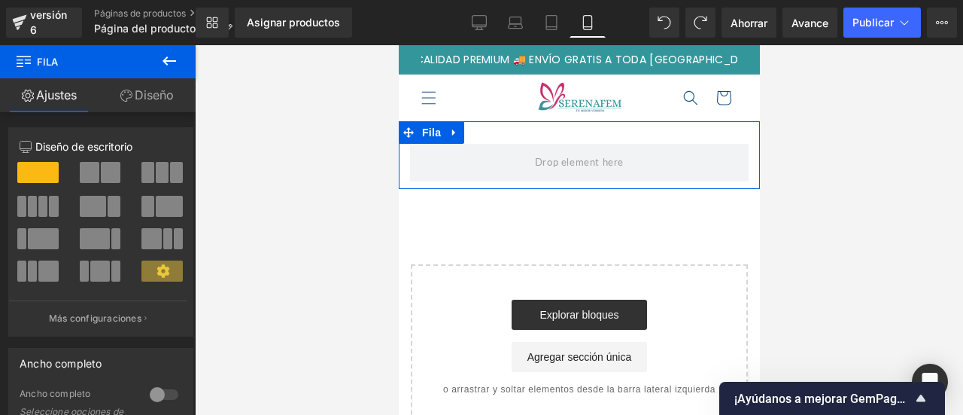
click at [154, 107] on link "Diseño" at bounding box center [147, 95] width 98 height 34
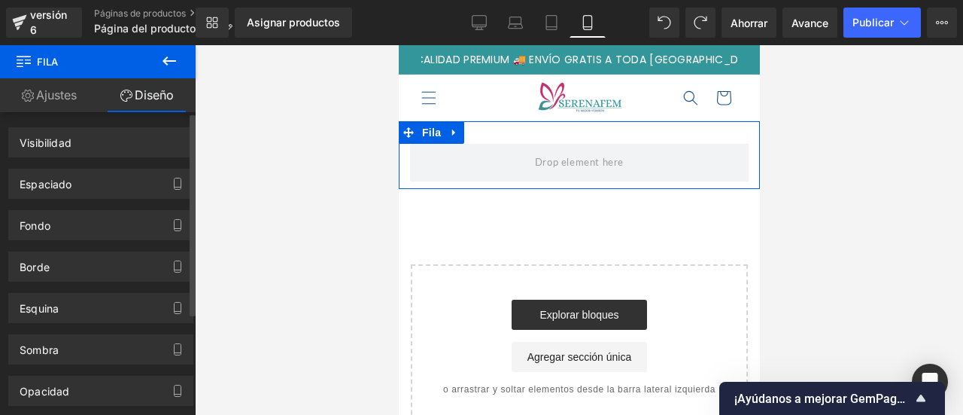
click at [97, 323] on div "Sombra" at bounding box center [101, 343] width 202 height 41
click at [98, 306] on div "Esquina" at bounding box center [101, 308] width 184 height 29
click at [178, 310] on button "button" at bounding box center [178, 308] width 24 height 29
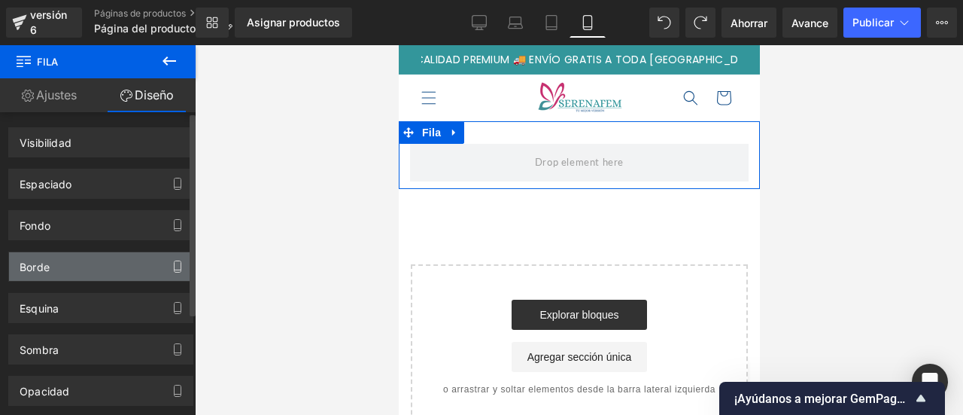
click at [172, 261] on icon "button" at bounding box center [178, 266] width 12 height 12
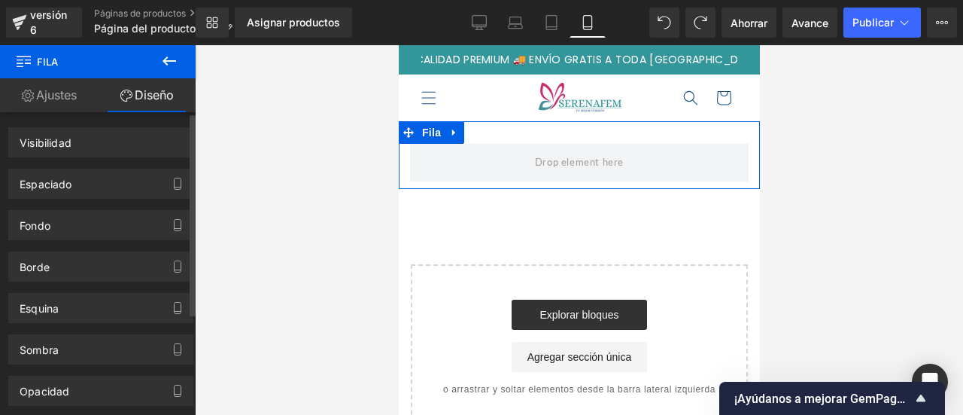
click at [153, 205] on div "Fondo" at bounding box center [101, 219] width 202 height 41
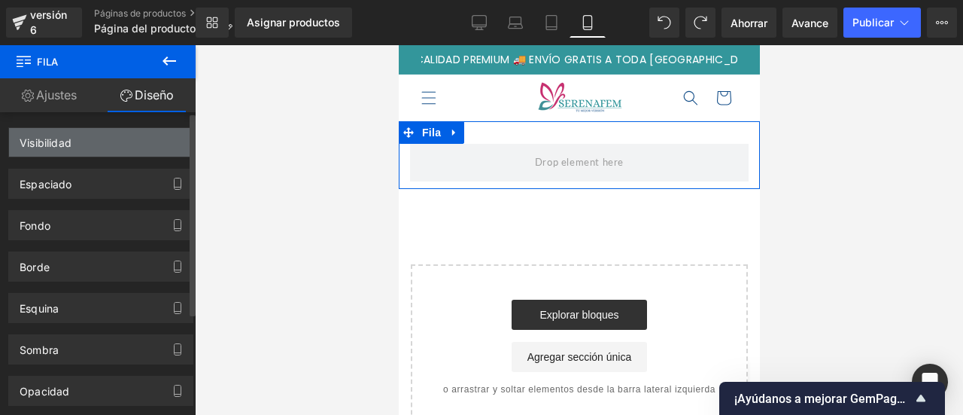
click at [144, 150] on div "Visibilidad" at bounding box center [101, 142] width 184 height 29
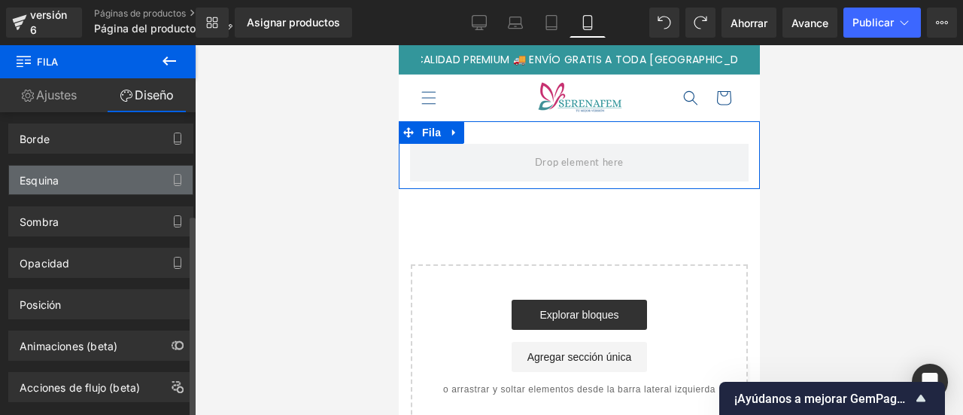
scroll to position [152, 0]
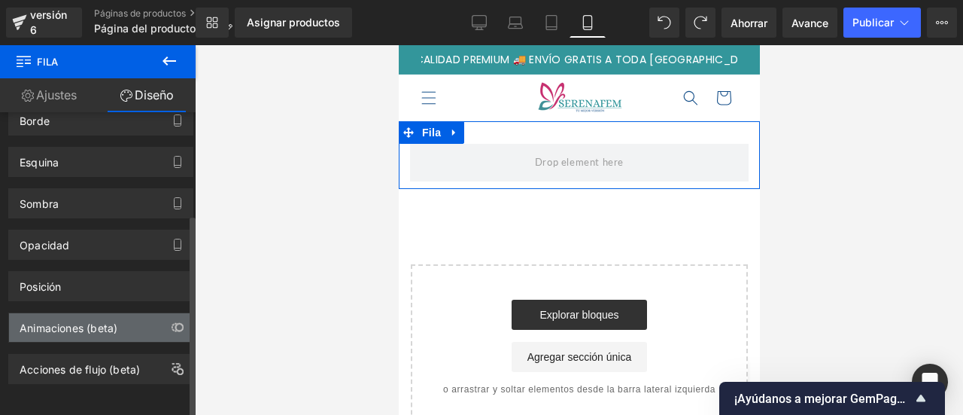
click at [84, 313] on div "Animaciones (beta)" at bounding box center [69, 323] width 98 height 21
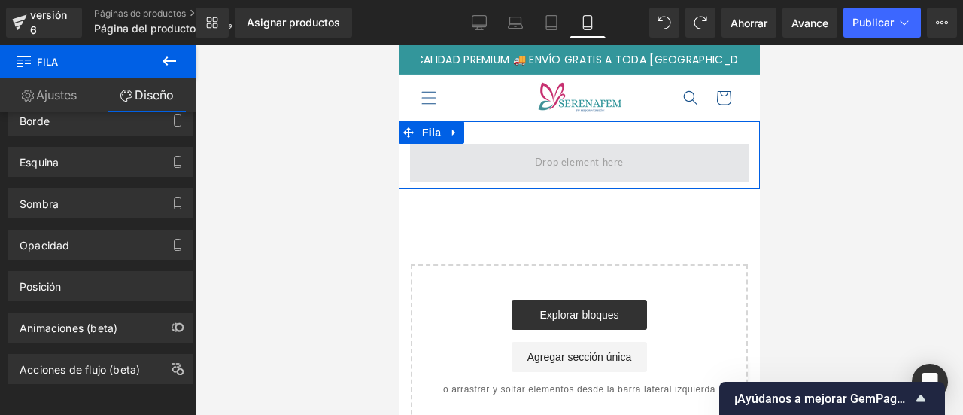
click at [454, 155] on span at bounding box center [578, 163] width 339 height 38
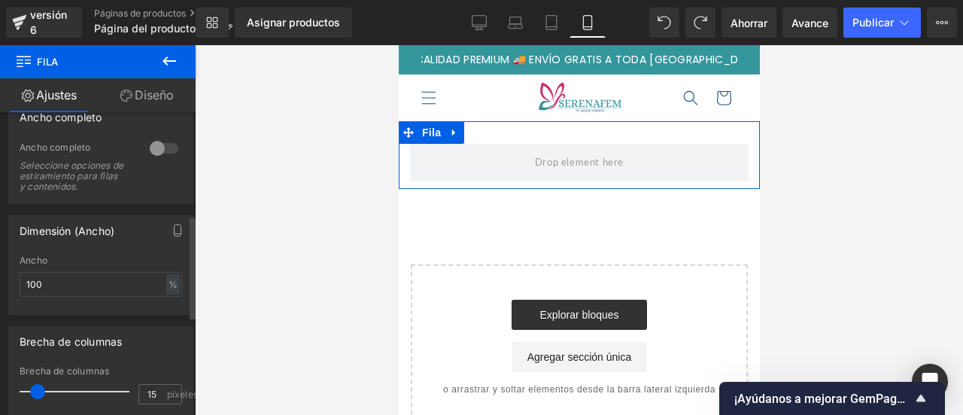
scroll to position [301, 0]
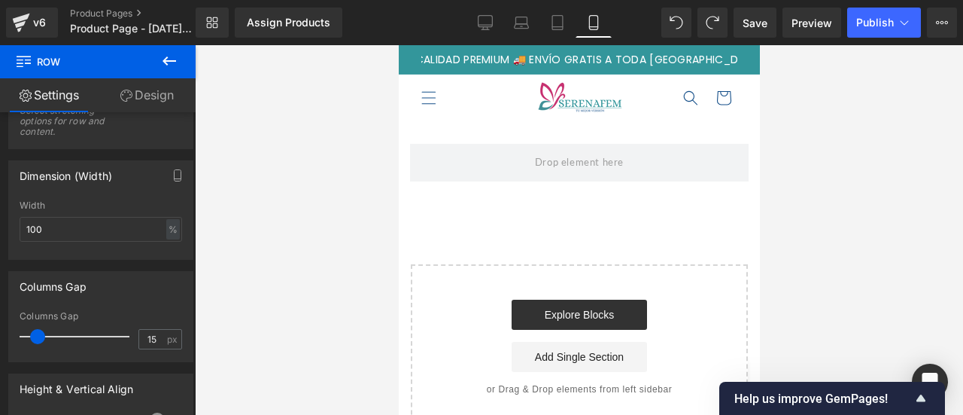
click at [865, 156] on div at bounding box center [579, 230] width 768 height 370
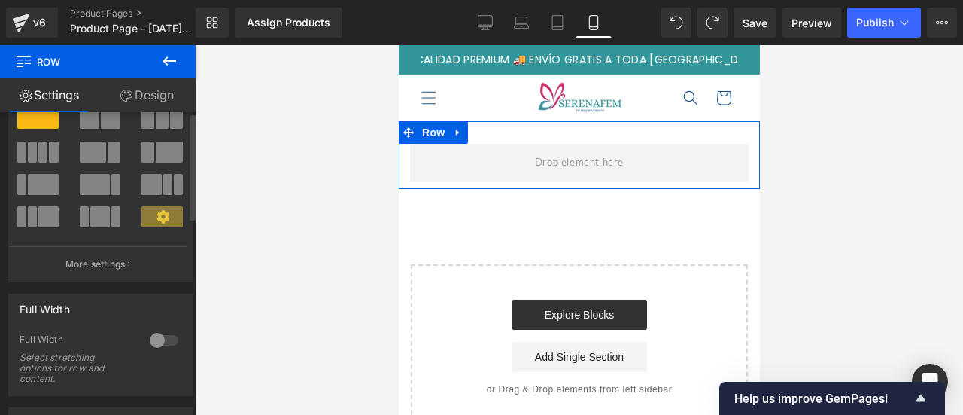
scroll to position [0, 0]
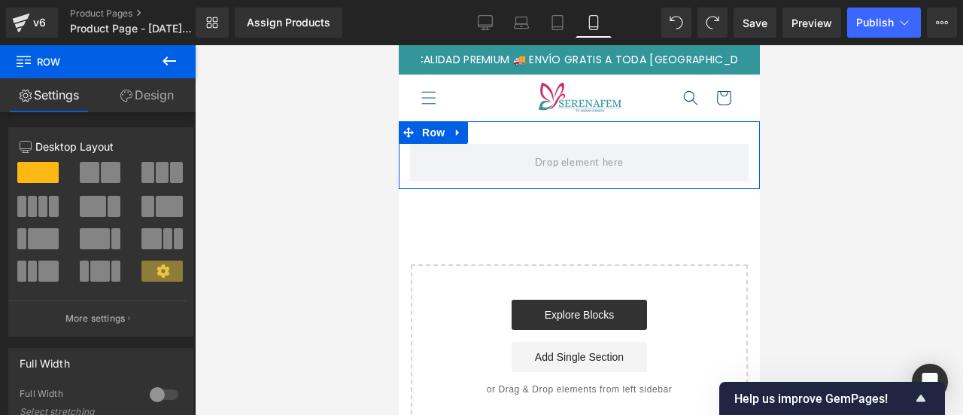
click at [145, 96] on link "Design" at bounding box center [147, 95] width 98 height 34
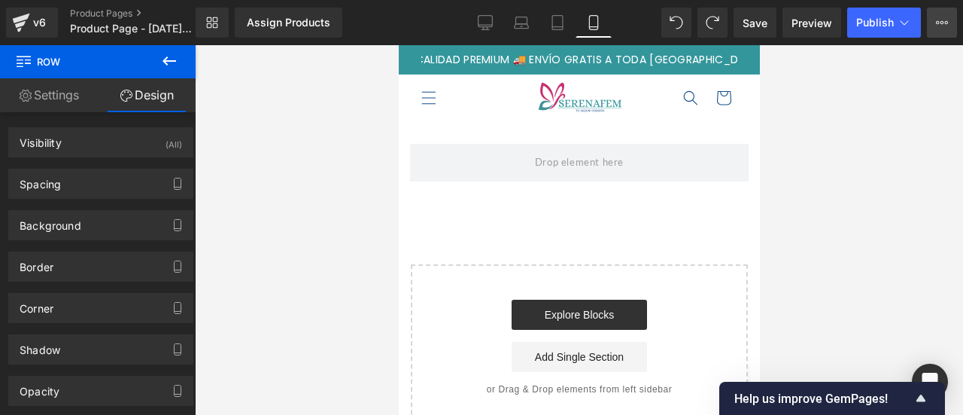
click at [952, 25] on button "Upgrade Plan View Live Page View with current Template Save Template to Library…" at bounding box center [942, 23] width 30 height 30
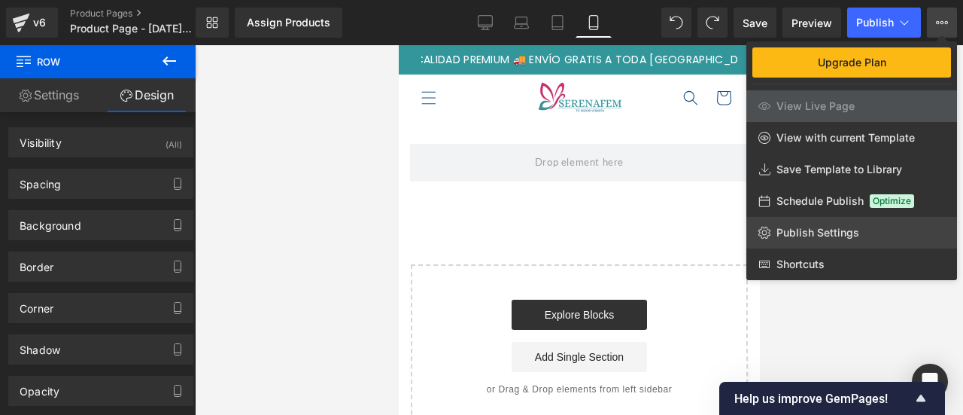
click at [852, 228] on span "Publish Settings" at bounding box center [818, 233] width 83 height 14
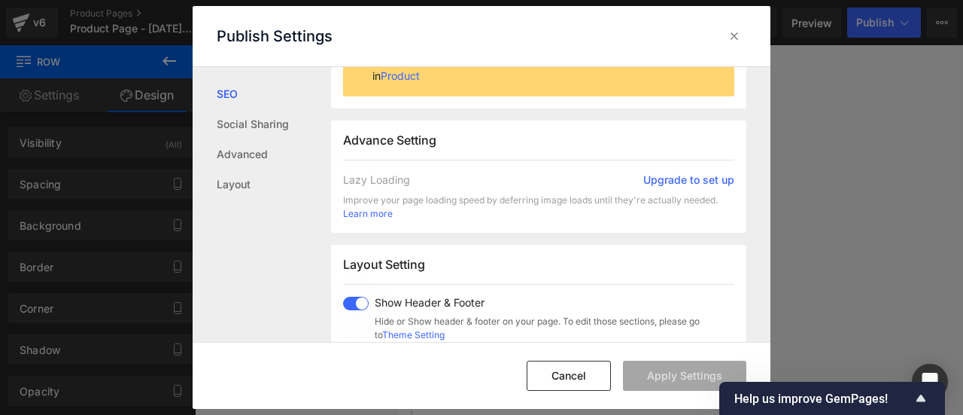
scroll to position [377, 0]
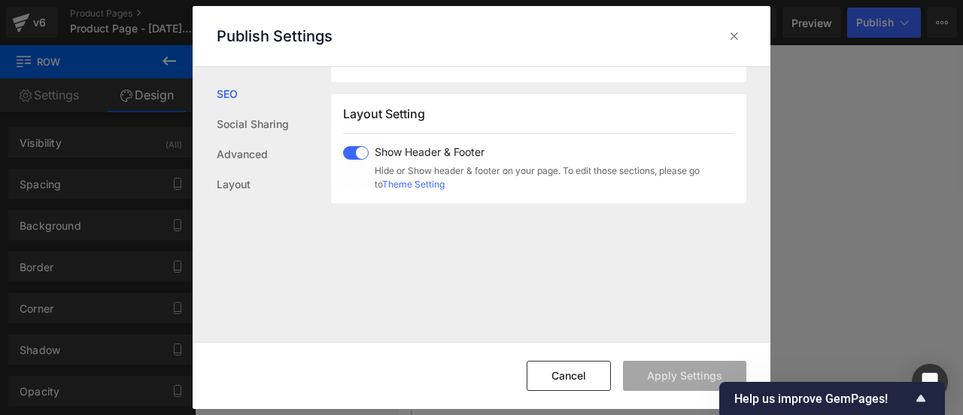
click at [353, 157] on span at bounding box center [356, 153] width 26 height 14
click at [650, 381] on button "Apply Settings" at bounding box center [684, 376] width 123 height 30
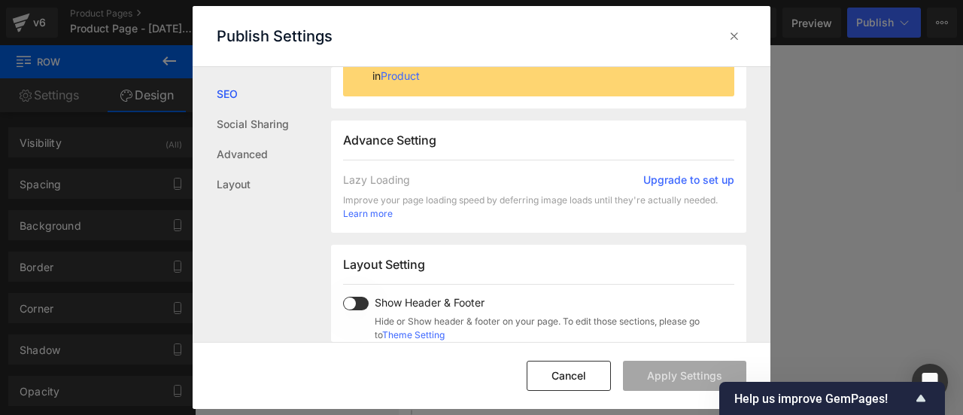
scroll to position [0, 0]
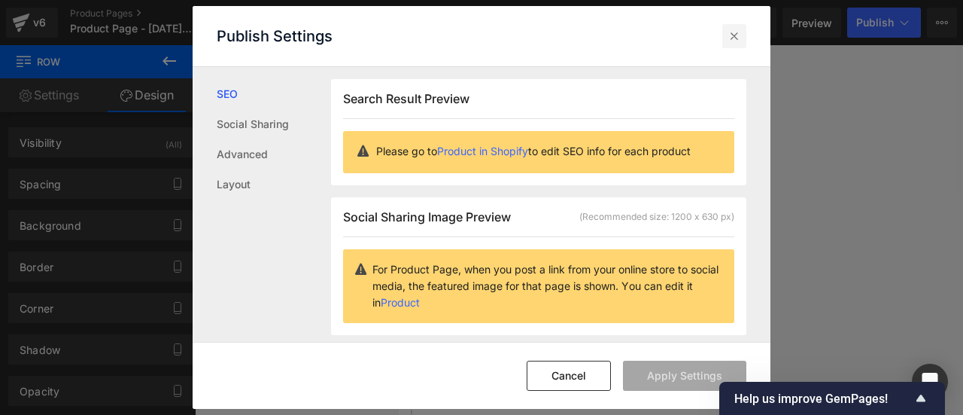
click at [728, 43] on icon at bounding box center [734, 36] width 15 height 15
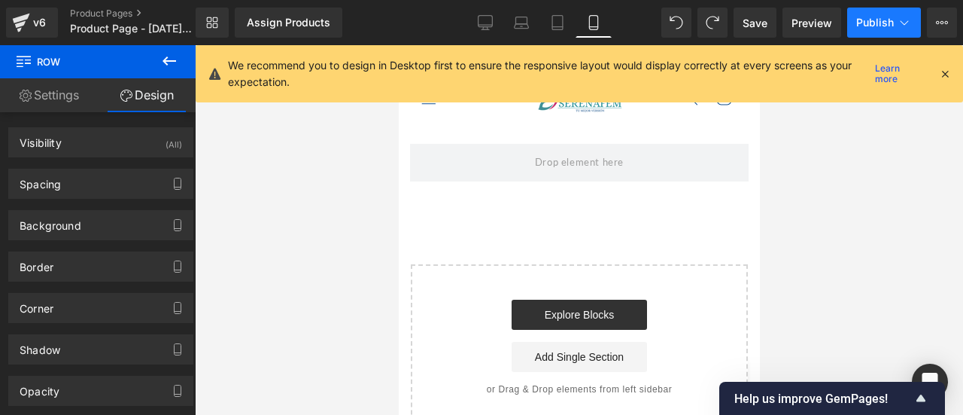
click at [887, 23] on span "Publish" at bounding box center [875, 23] width 38 height 12
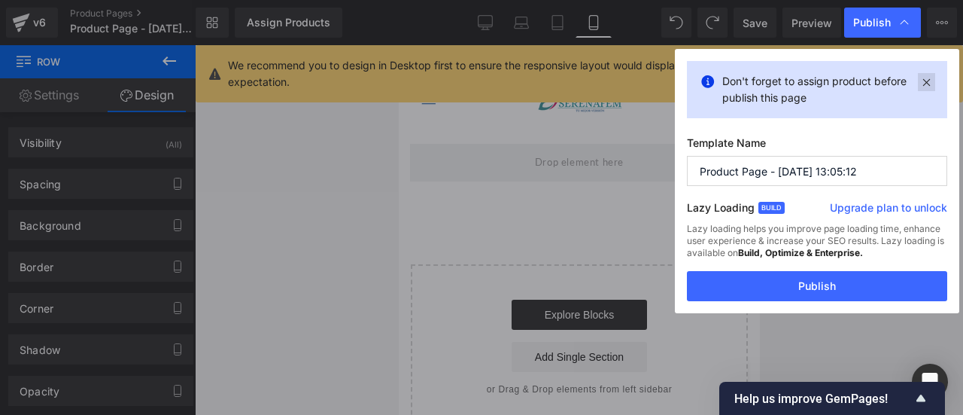
click at [924, 75] on icon at bounding box center [926, 82] width 17 height 18
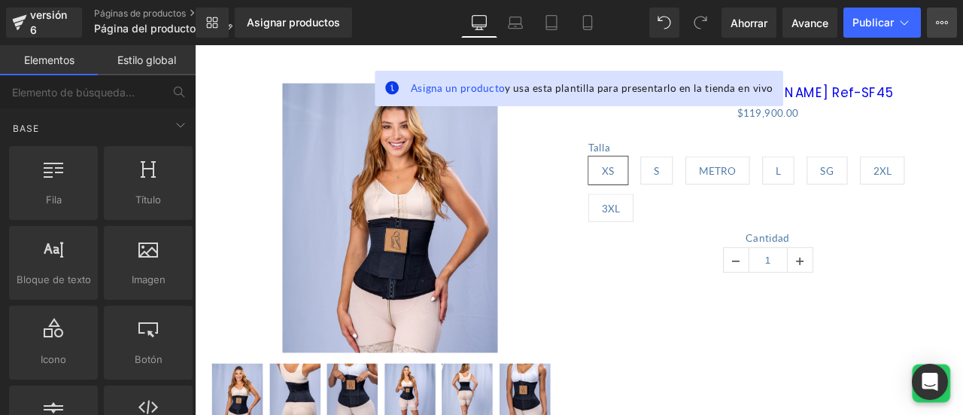
click at [945, 24] on icon at bounding box center [942, 23] width 12 height 12
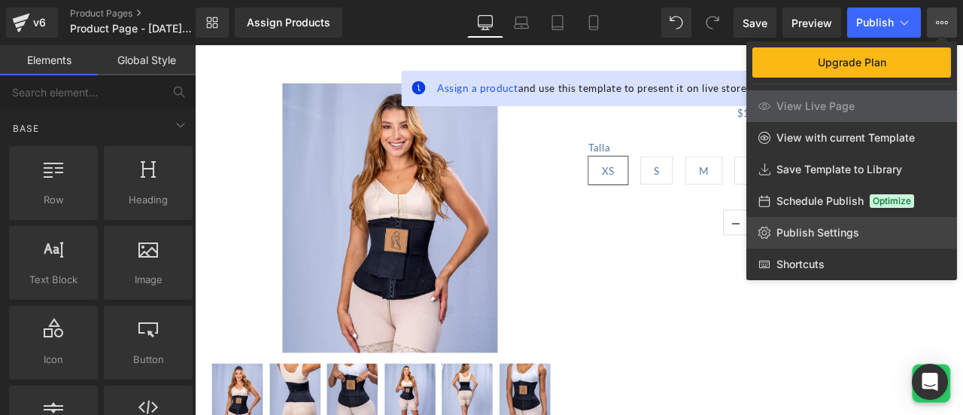
click at [814, 232] on span "Publish Settings" at bounding box center [818, 233] width 83 height 14
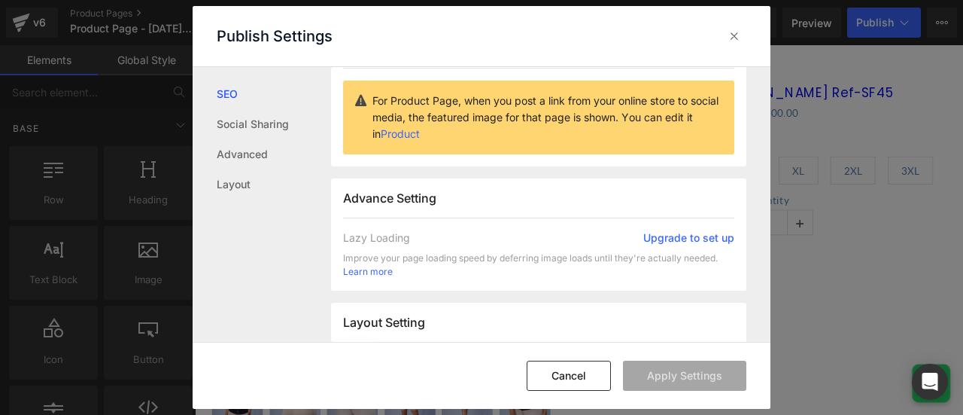
scroll to position [166, 0]
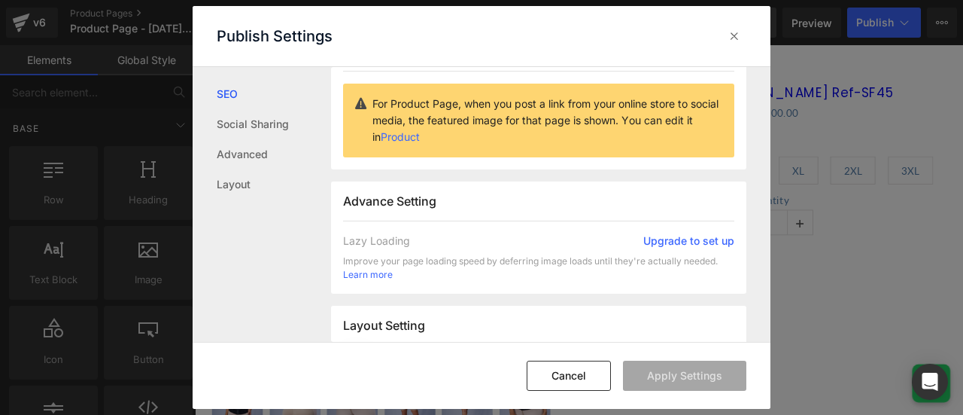
click at [741, 32] on icon at bounding box center [734, 36] width 15 height 15
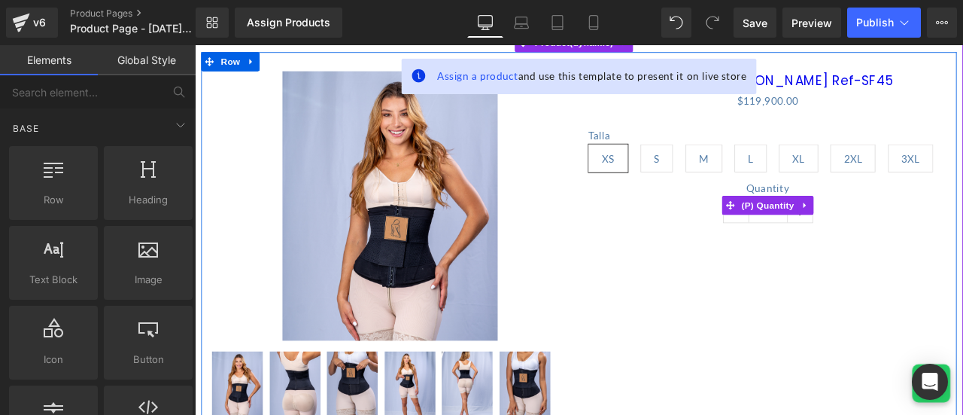
scroll to position [0, 0]
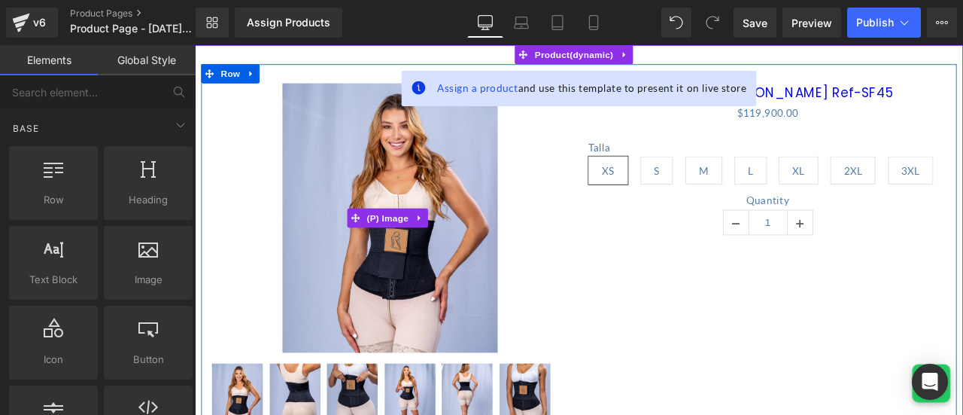
click at [595, 143] on div "Sale Off" at bounding box center [426, 249] width 425 height 319
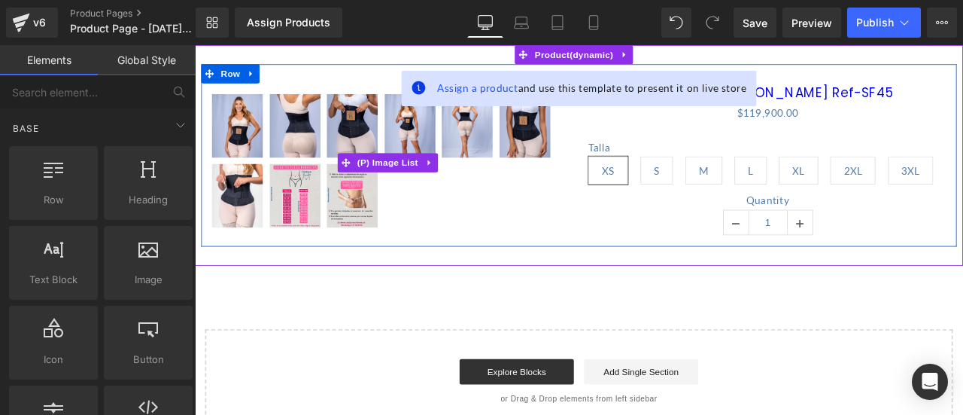
click at [609, 248] on div at bounding box center [426, 185] width 425 height 166
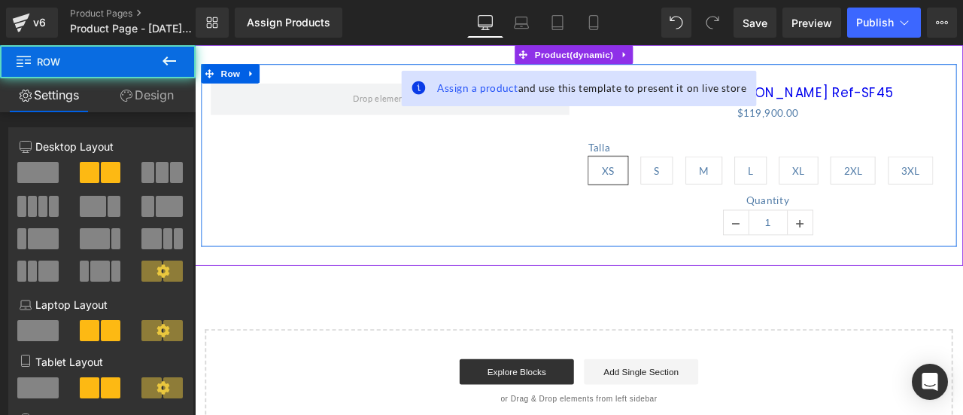
click at [634, 275] on div "Cinturilla 9 Varillas Ref-SF45 (P) Title $0 $119,900.00 (P) Price Talla XS S M …" at bounding box center [650, 176] width 896 height 216
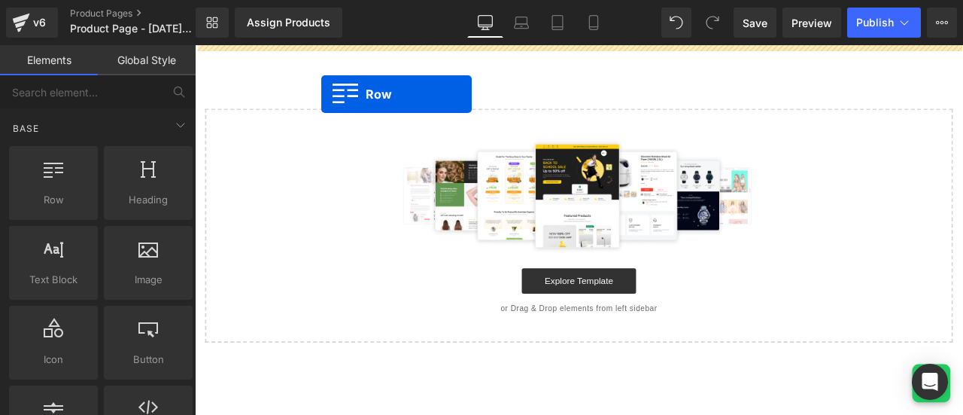
drag, startPoint x: 237, startPoint y: 244, endPoint x: 345, endPoint y: 103, distance: 177.2
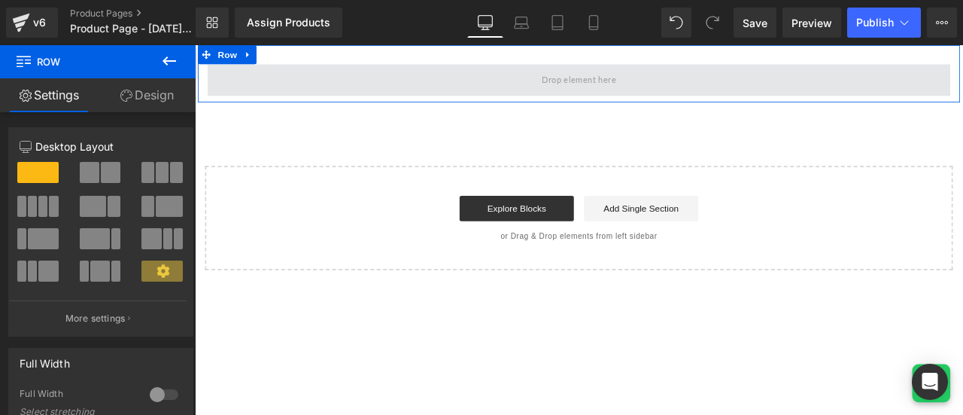
click at [467, 87] on span at bounding box center [650, 87] width 881 height 38
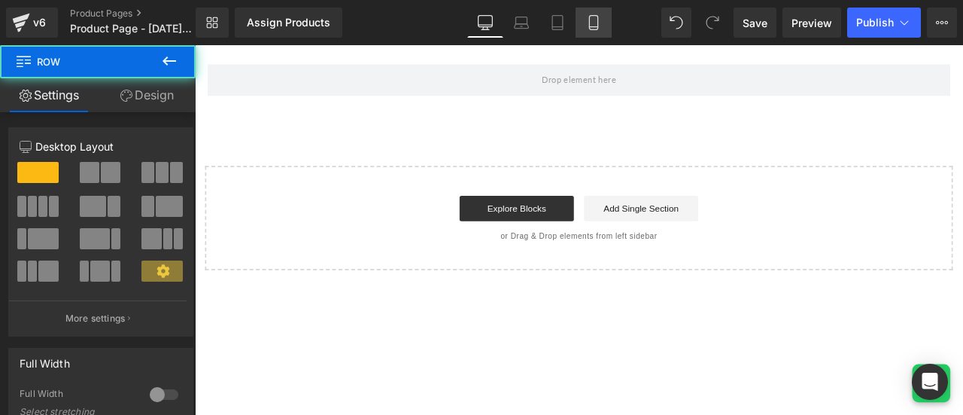
click at [595, 27] on icon at bounding box center [593, 22] width 15 height 15
type input "100"
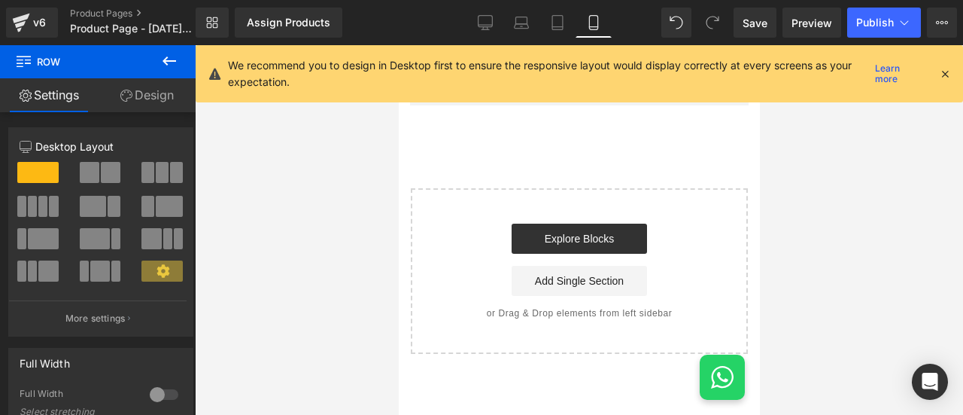
click at [942, 76] on icon at bounding box center [946, 74] width 14 height 14
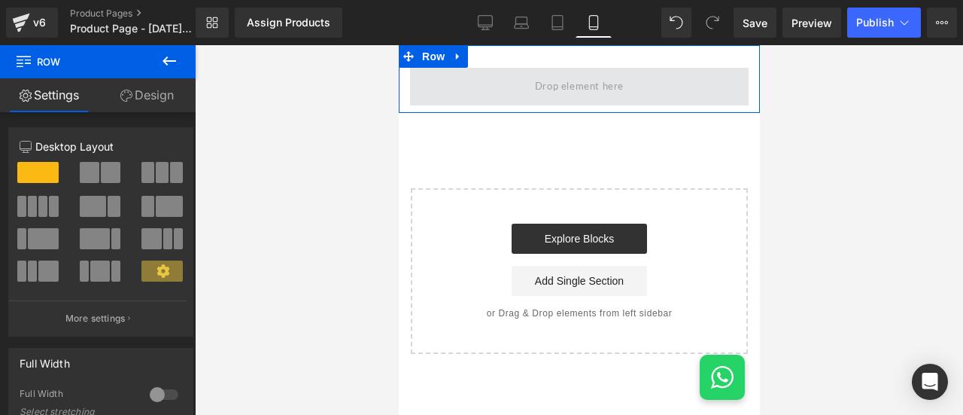
click at [589, 99] on span at bounding box center [578, 86] width 99 height 25
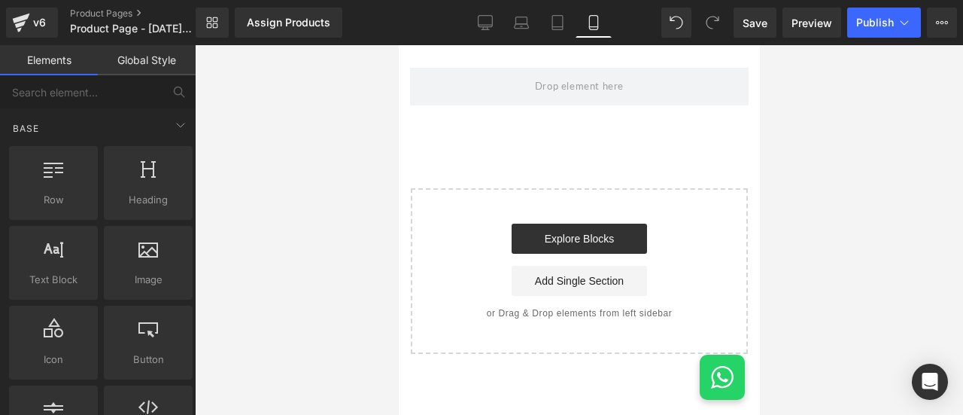
click at [151, 59] on link "Global Style" at bounding box center [147, 60] width 98 height 30
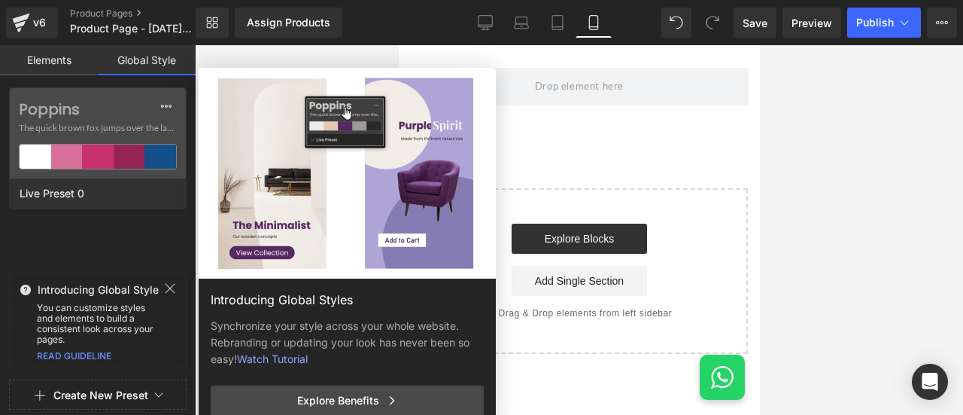
click at [172, 288] on icon at bounding box center [170, 288] width 12 height 12
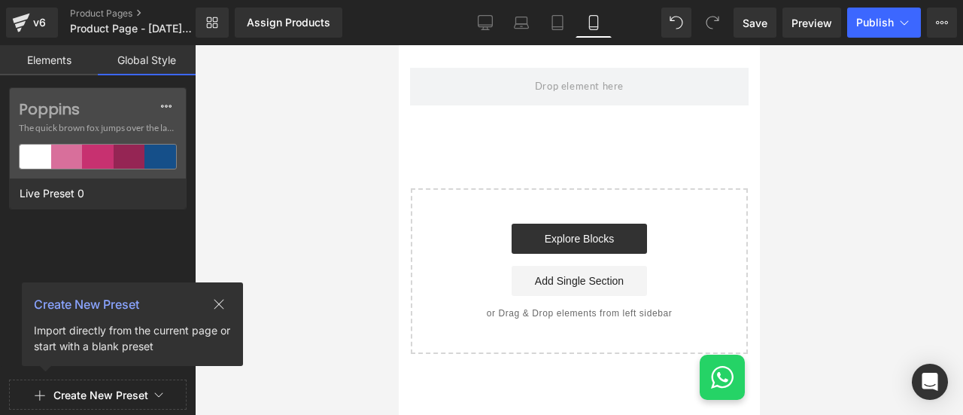
click at [221, 305] on icon at bounding box center [219, 304] width 12 height 12
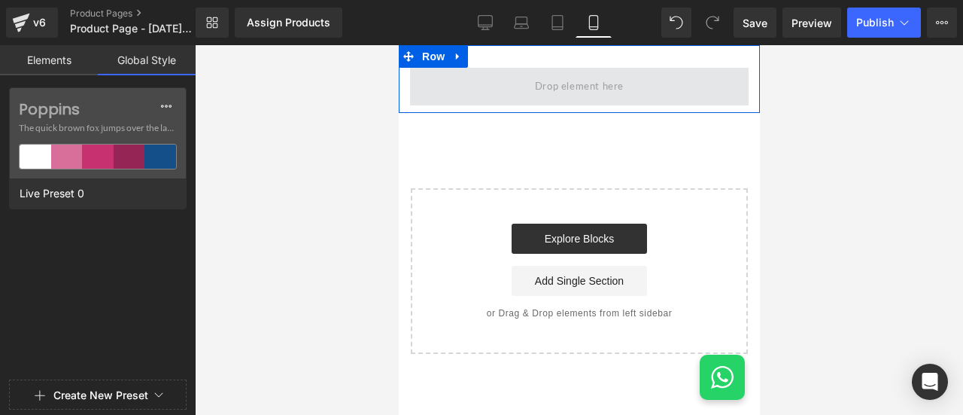
click at [520, 79] on span at bounding box center [578, 87] width 339 height 38
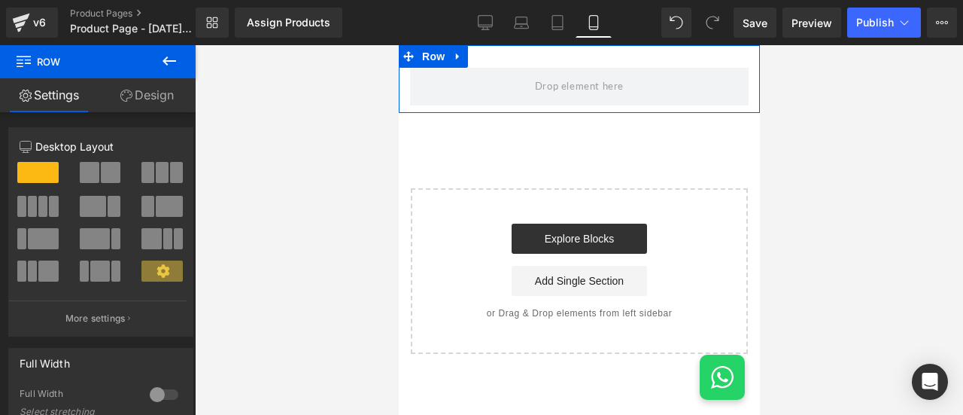
click at [154, 105] on link "Design" at bounding box center [147, 95] width 98 height 34
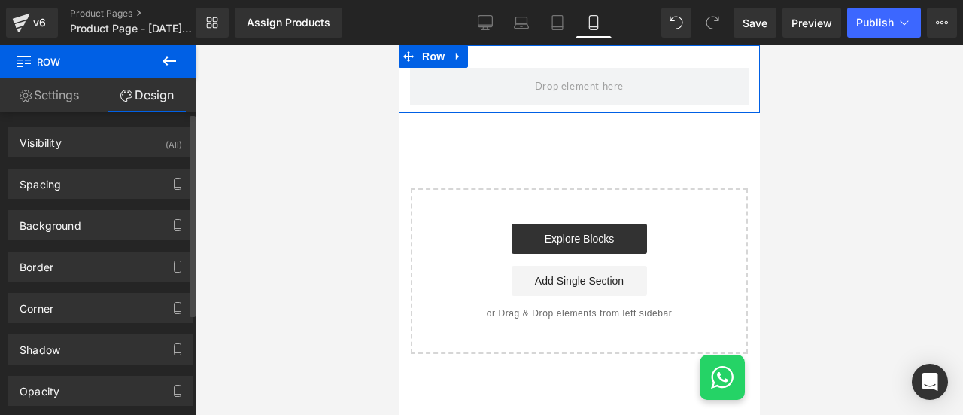
scroll to position [75, 0]
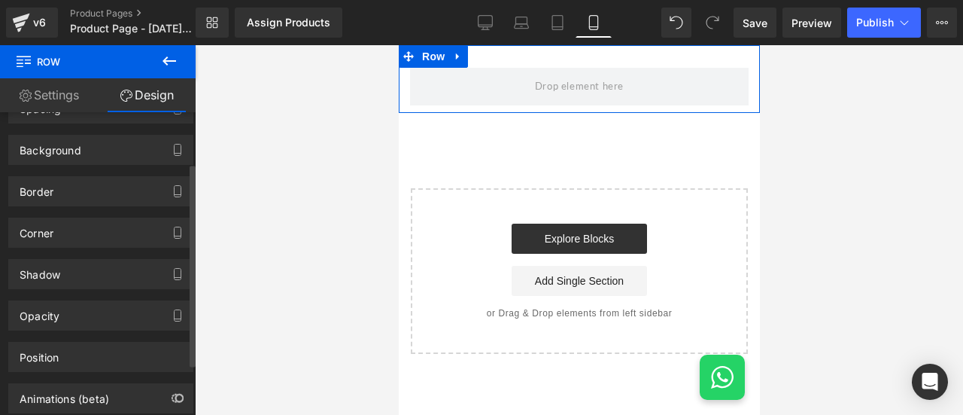
click at [119, 211] on div "Corner Corner Style Custom Custom Setup Global Style Custom Setup Global Style …" at bounding box center [101, 226] width 202 height 41
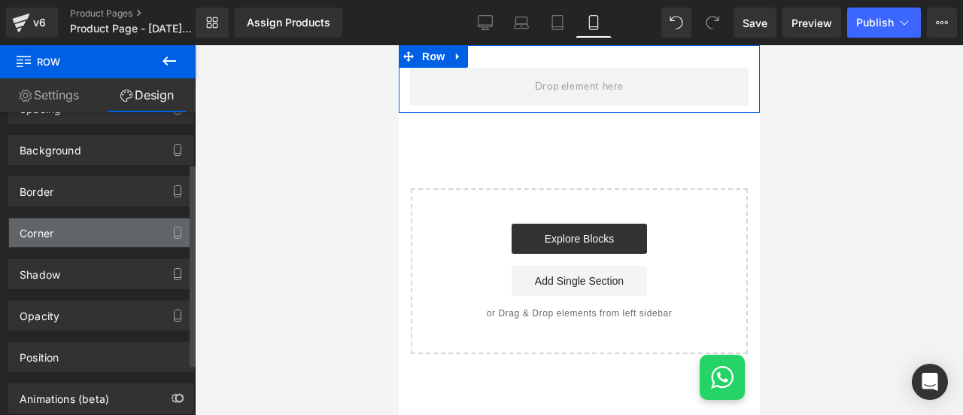
click at [117, 242] on div "Corner" at bounding box center [101, 232] width 184 height 29
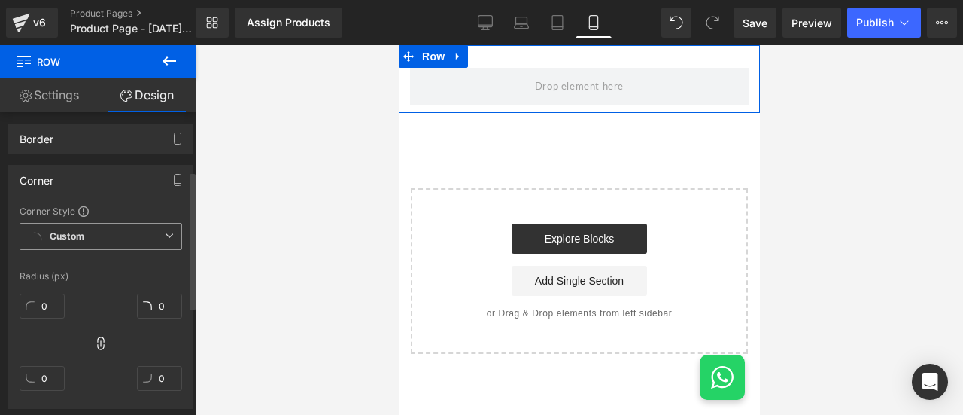
scroll to position [151, 0]
